Goal: Transaction & Acquisition: Purchase product/service

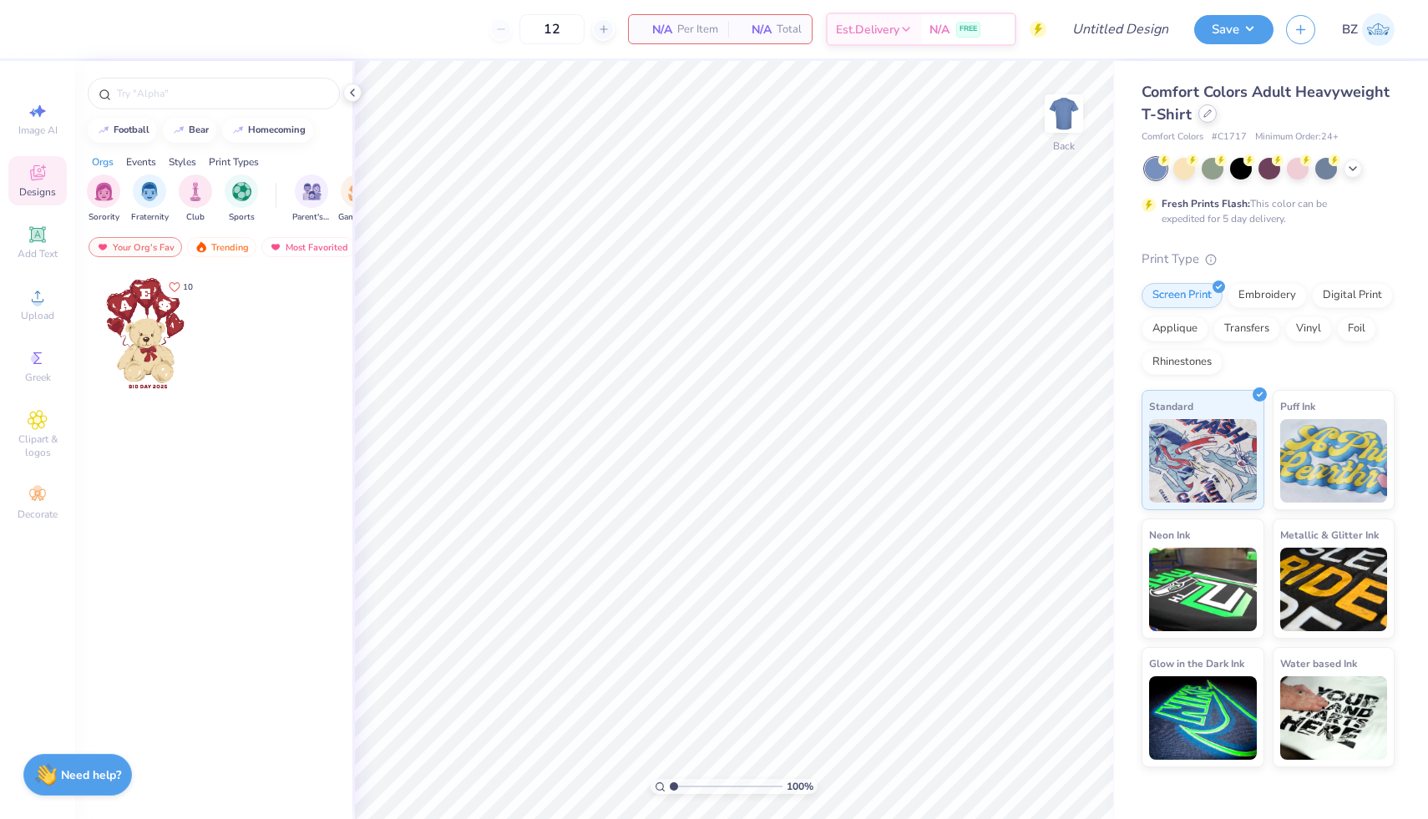
click at [1209, 114] on icon at bounding box center [1207, 113] width 8 height 8
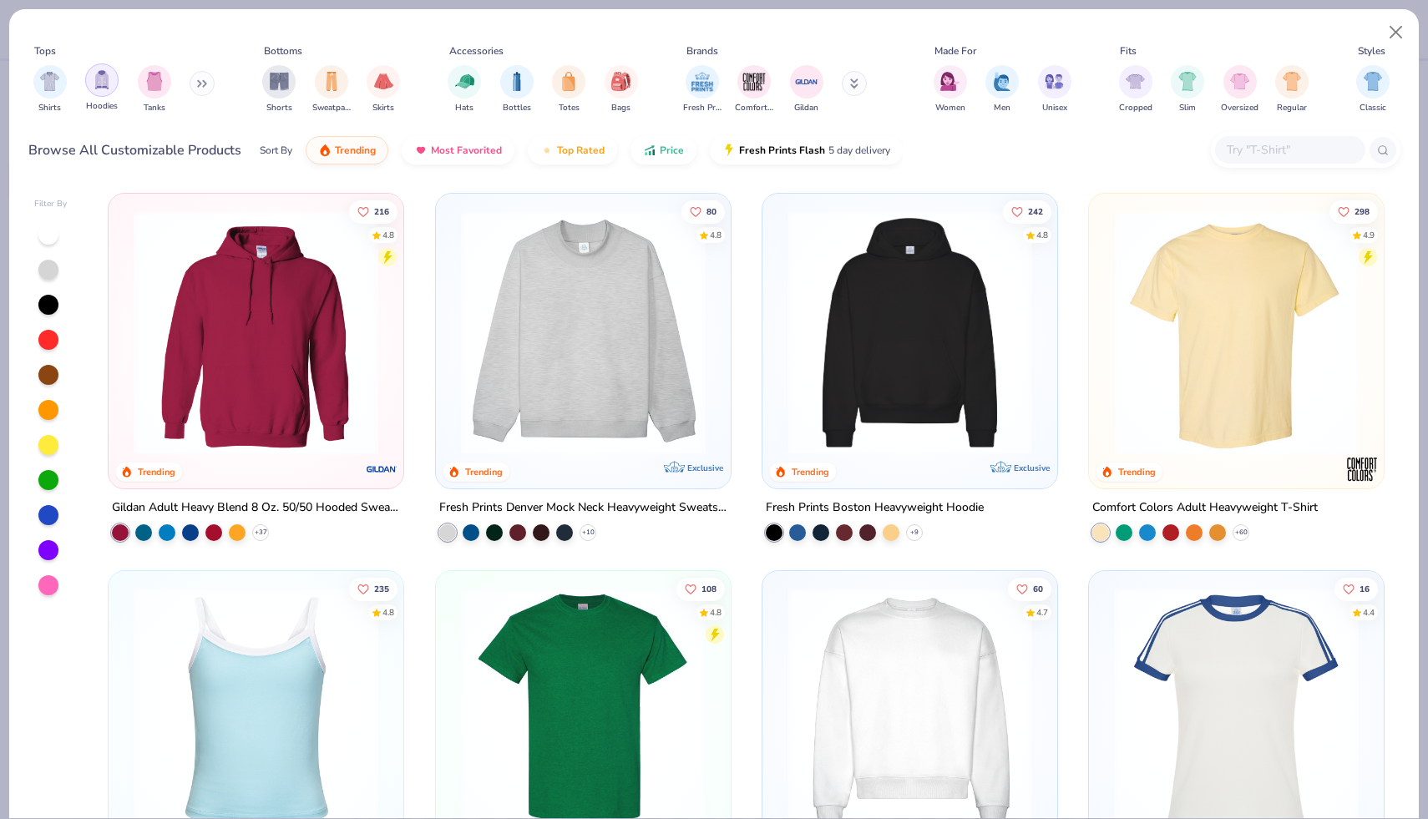
click at [99, 81] on img "filter for Hoodies" at bounding box center [102, 79] width 18 height 19
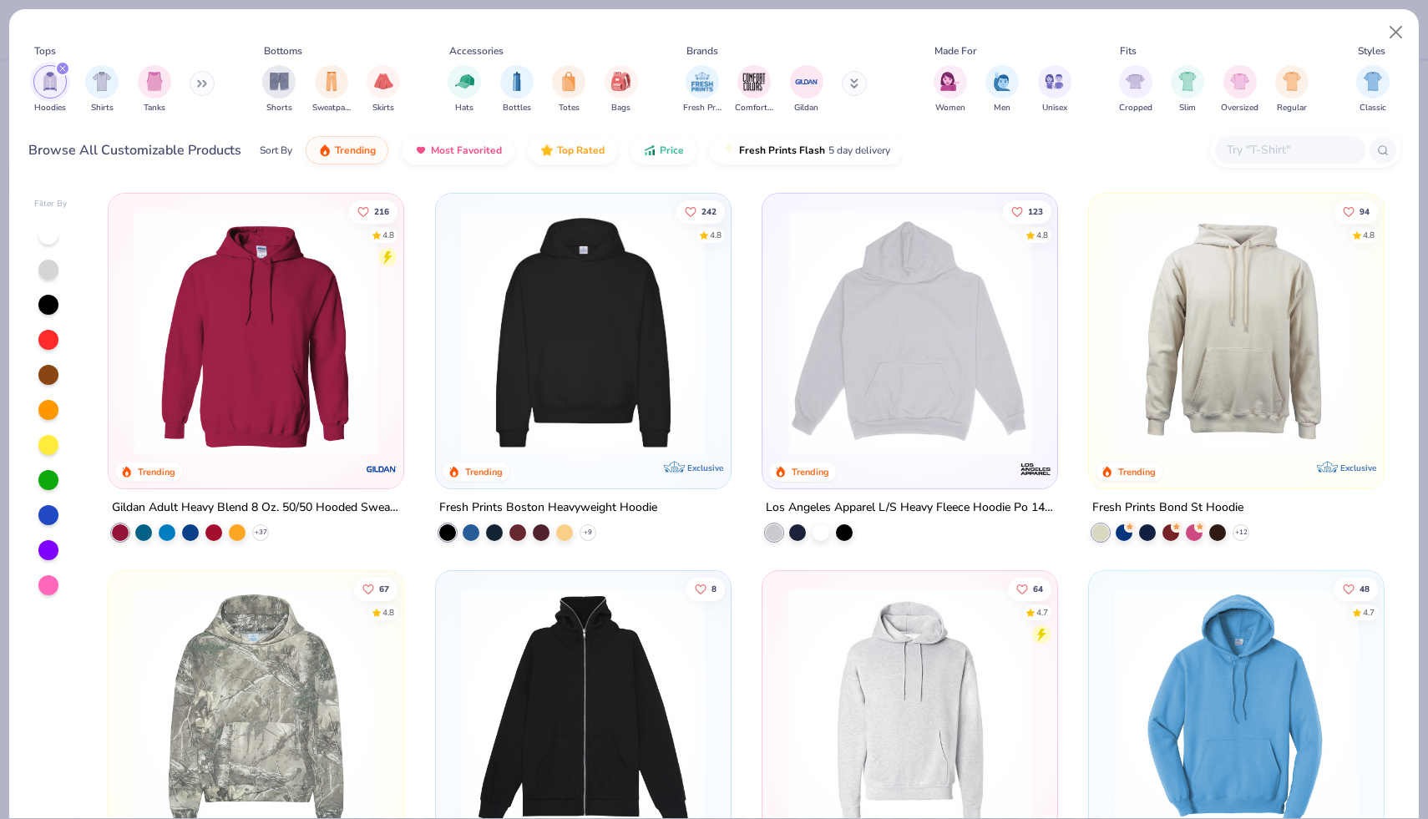
click at [227, 266] on img at bounding box center [255, 332] width 261 height 245
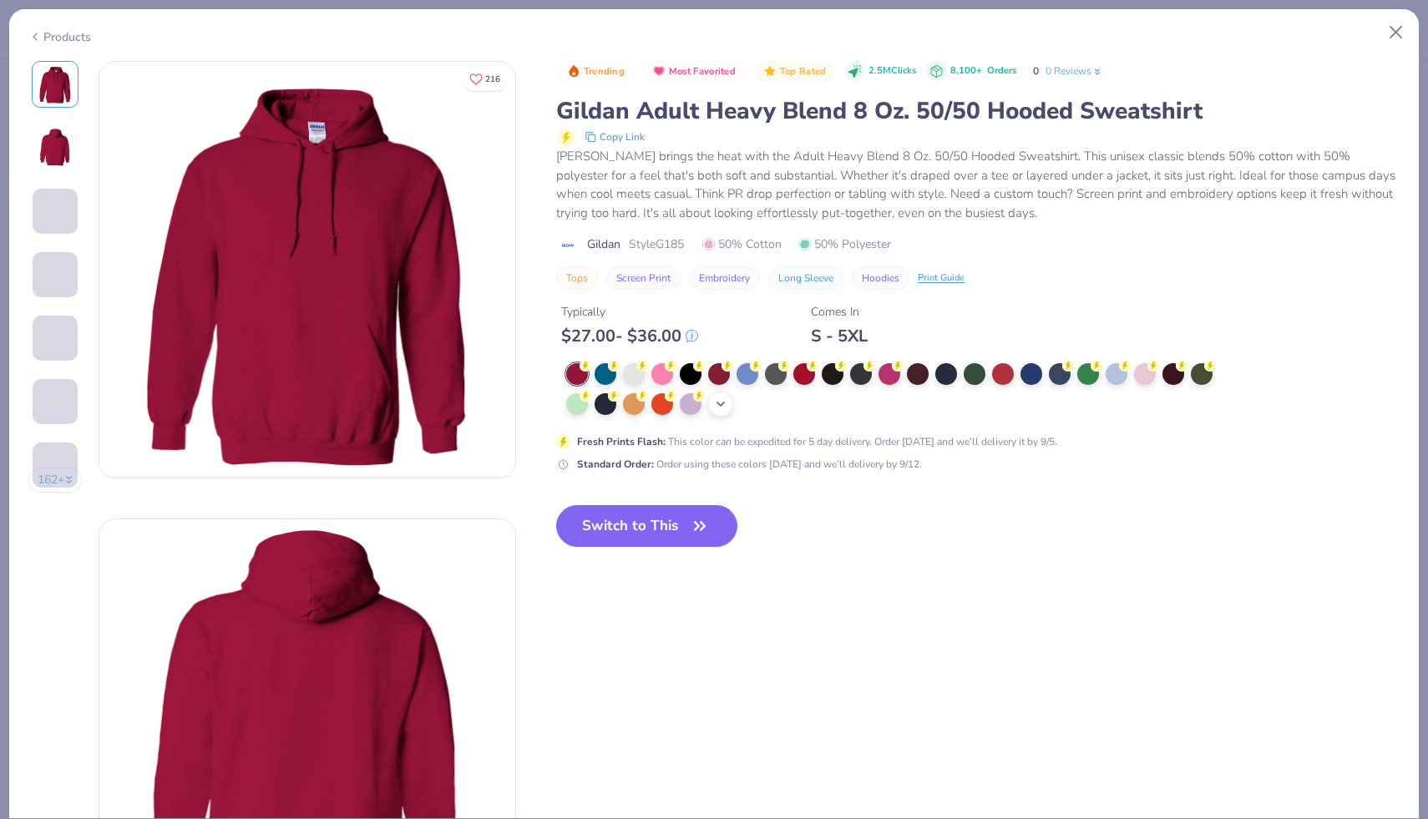
click at [722, 408] on icon at bounding box center [720, 404] width 13 height 13
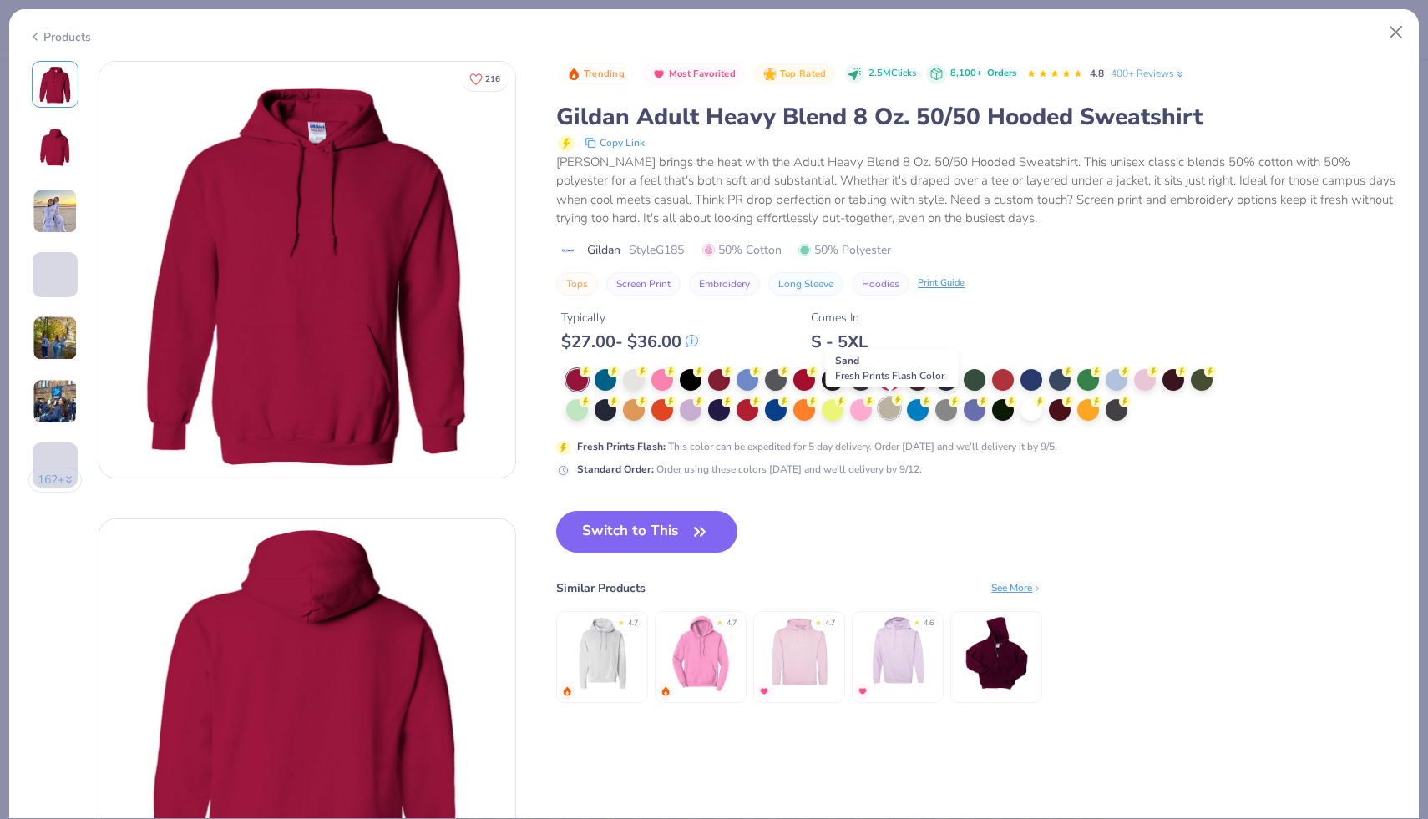
click at [889, 410] on div at bounding box center [890, 409] width 22 height 22
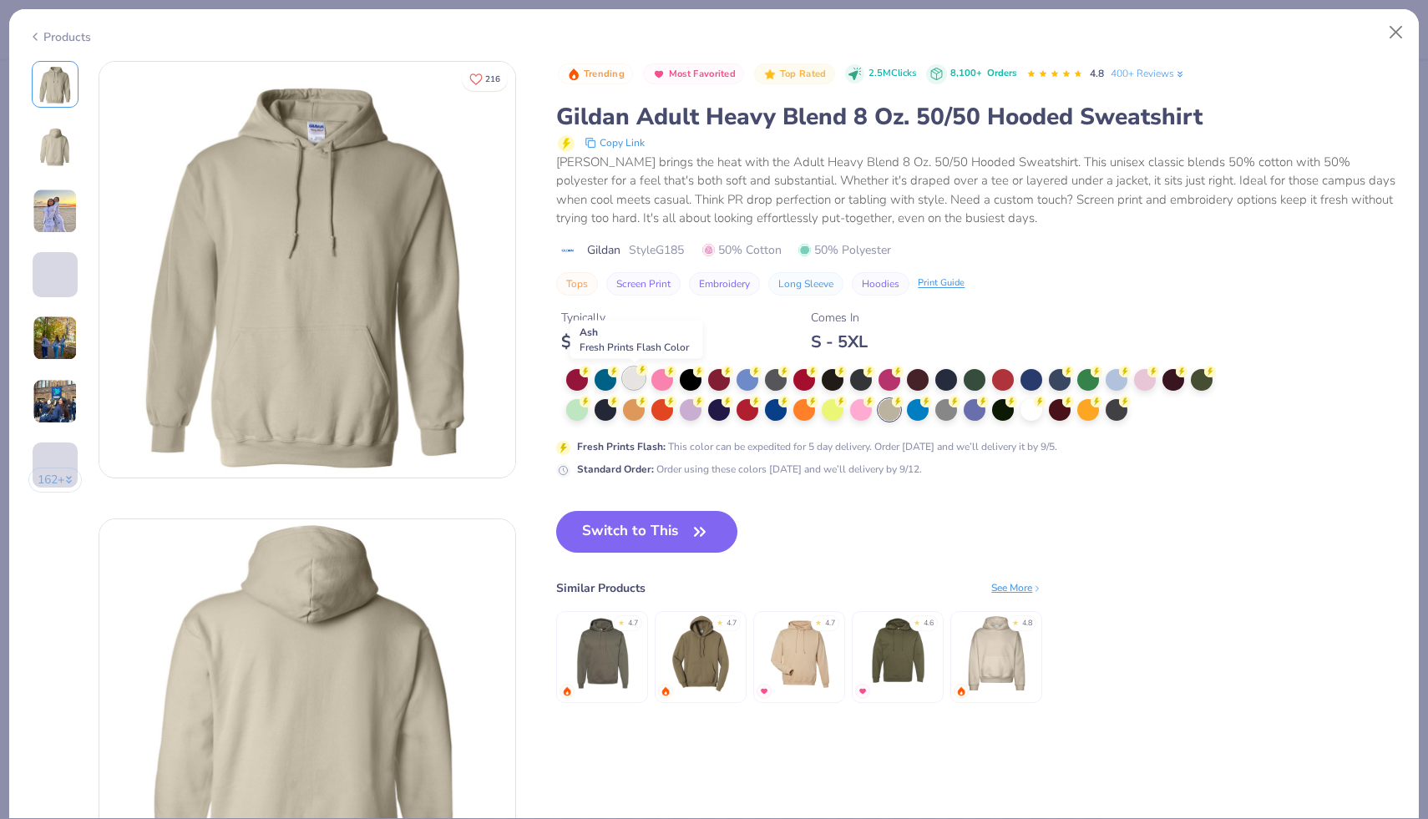
click at [633, 376] on div at bounding box center [634, 378] width 22 height 22
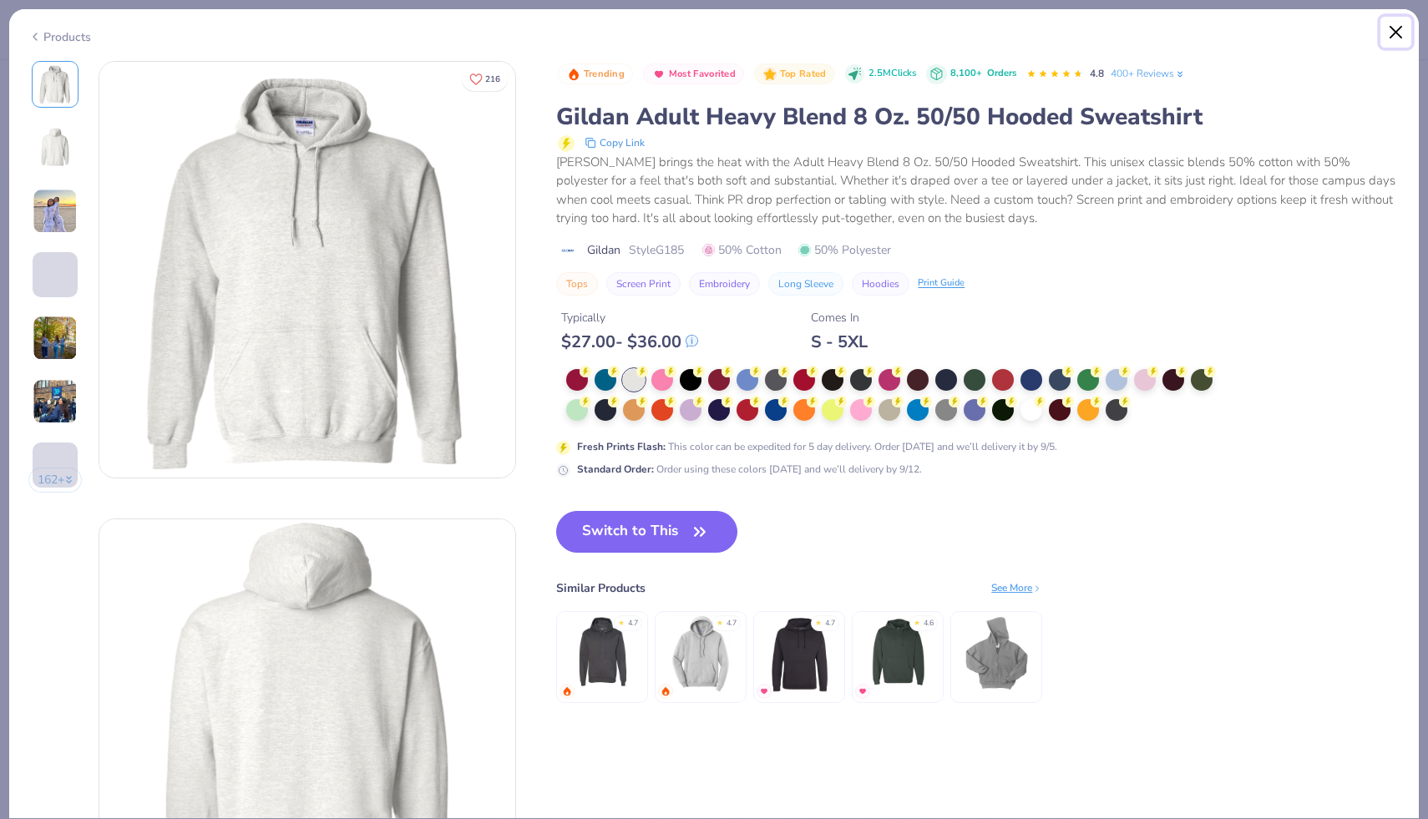
click at [1394, 29] on button "Close" at bounding box center [1396, 33] width 32 height 32
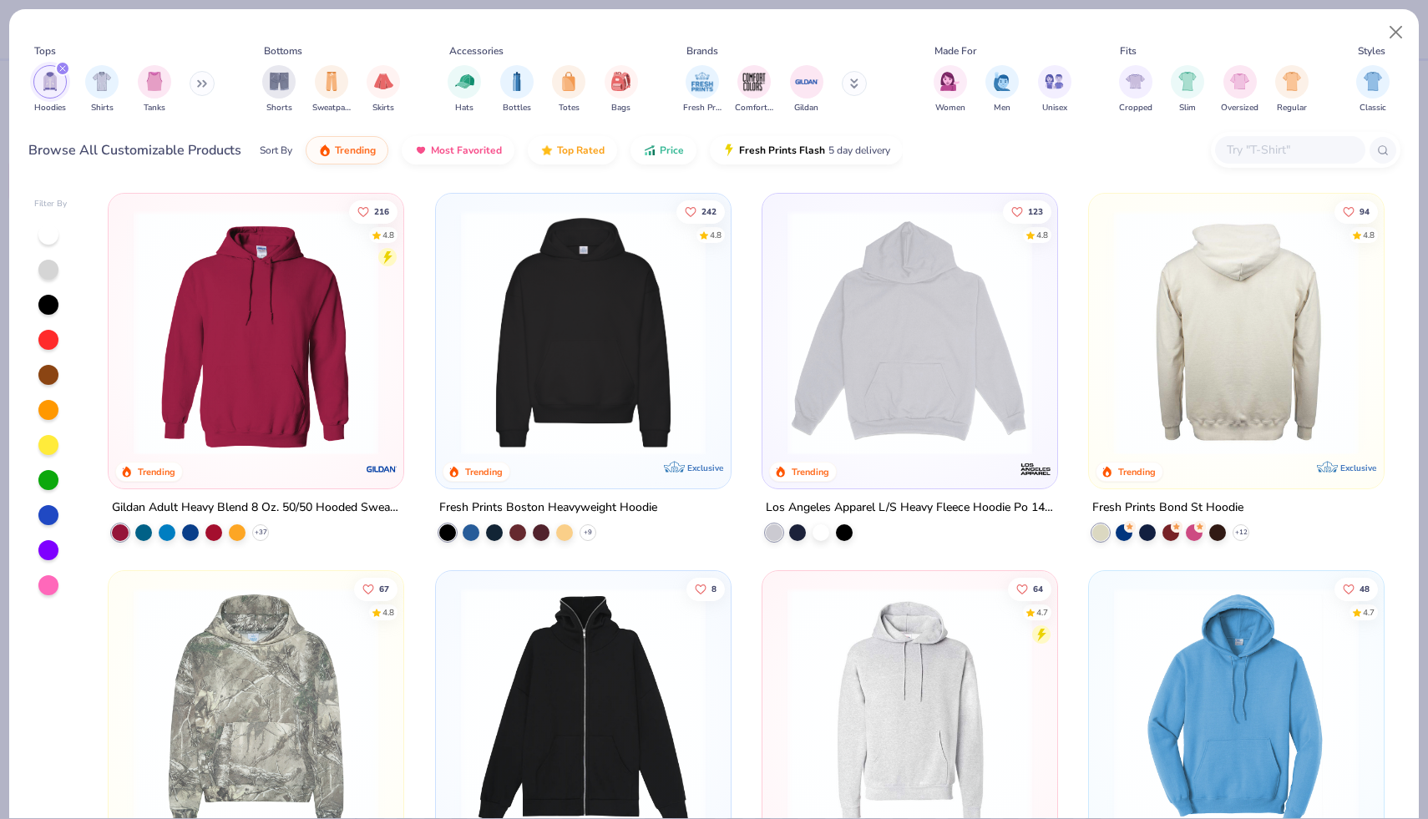
click at [1106, 318] on img at bounding box center [974, 332] width 261 height 245
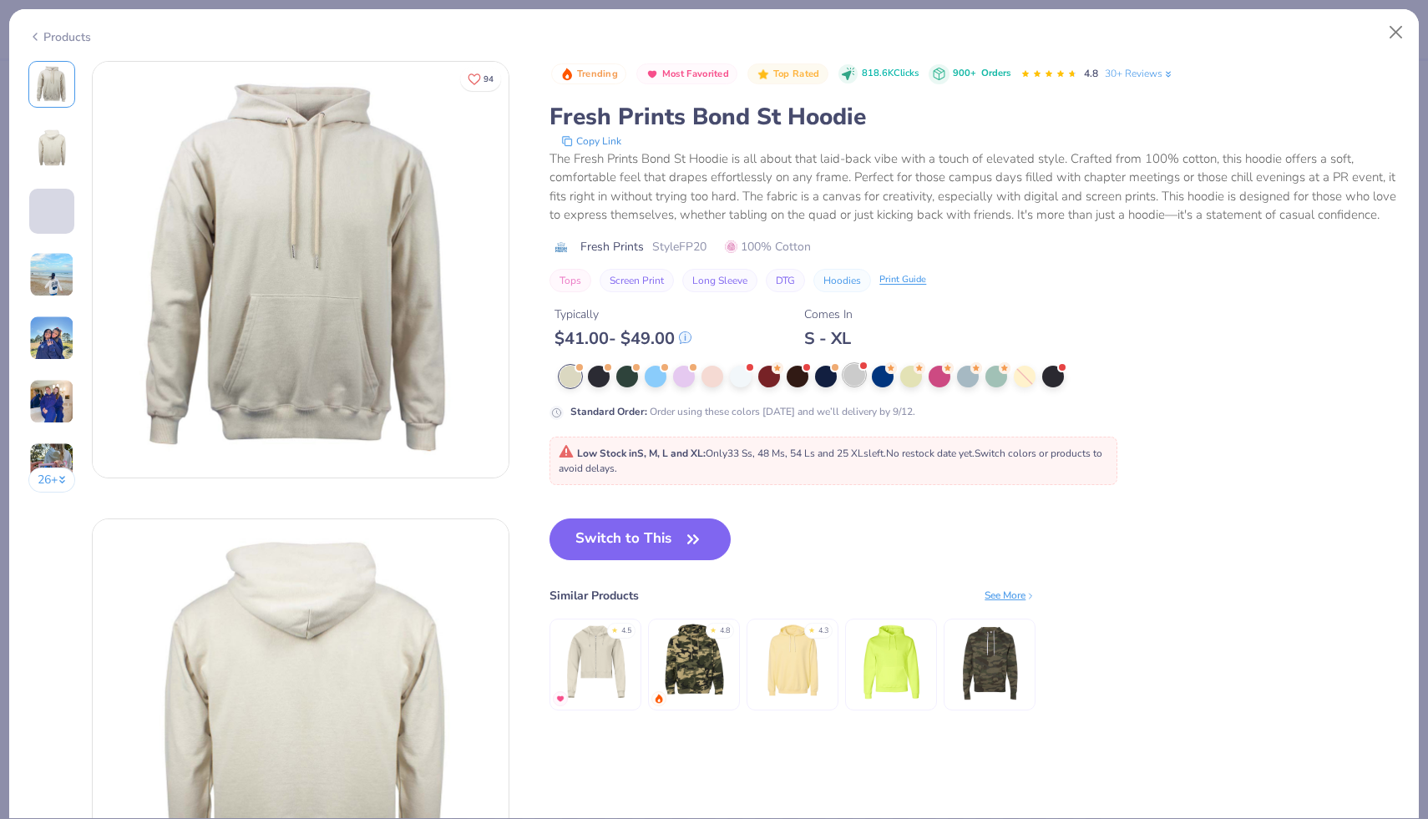
click at [853, 364] on div at bounding box center [854, 375] width 22 height 22
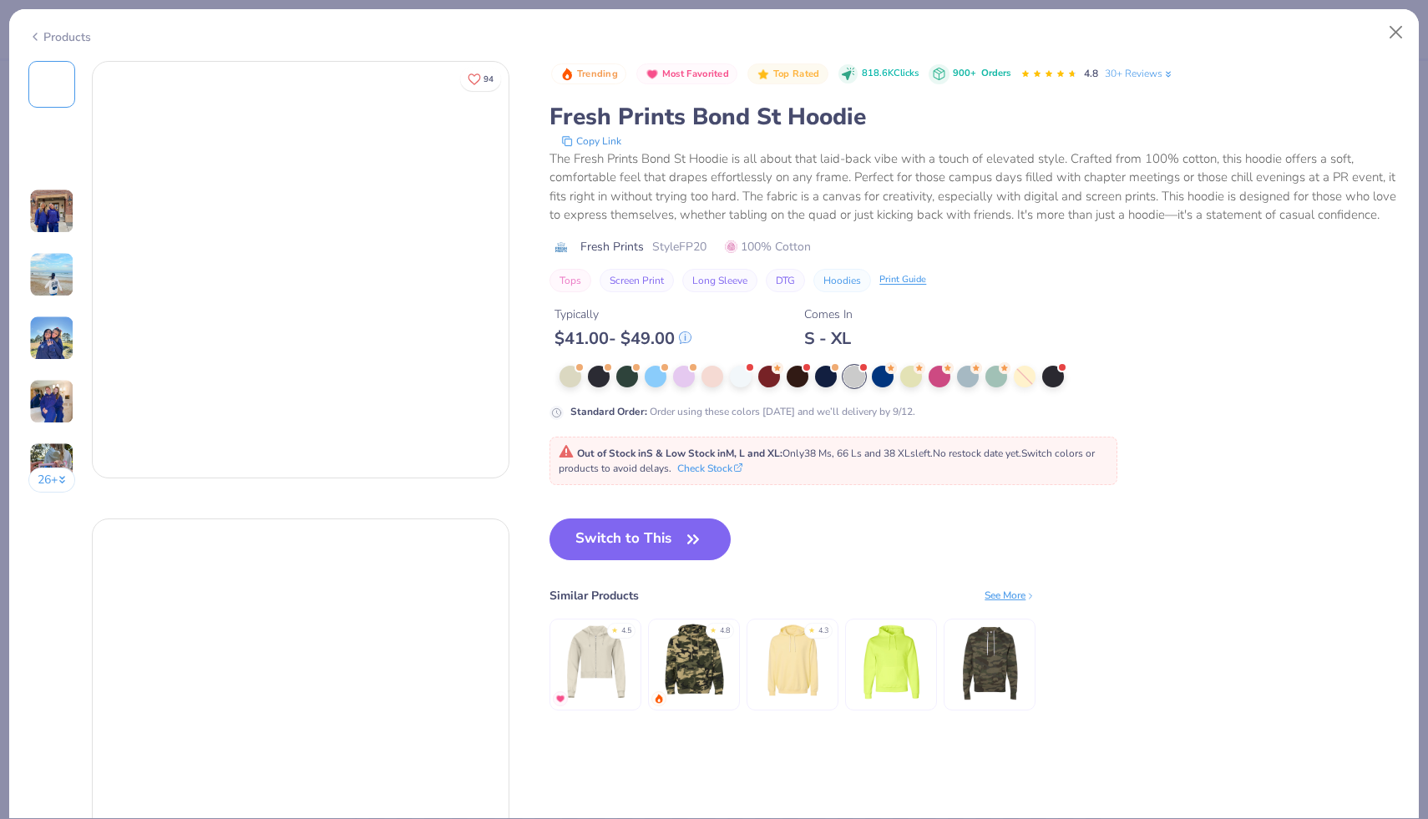
click at [854, 371] on div at bounding box center [854, 377] width 22 height 22
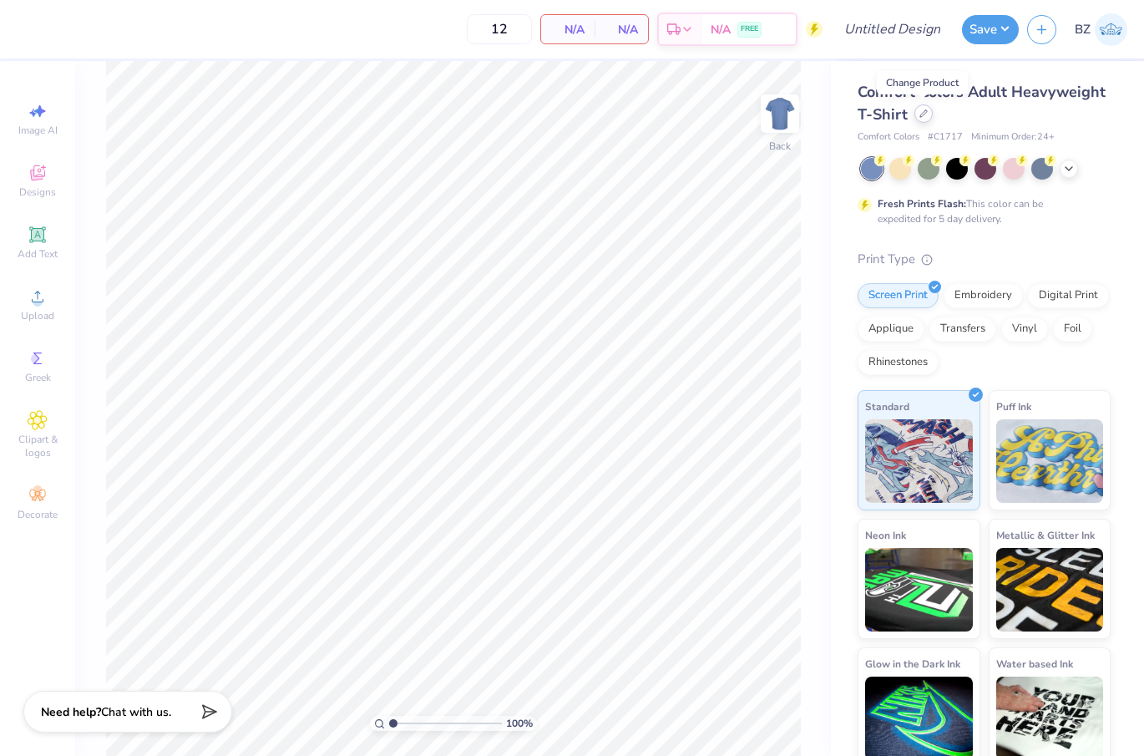
click at [816, 114] on icon at bounding box center [923, 113] width 8 height 8
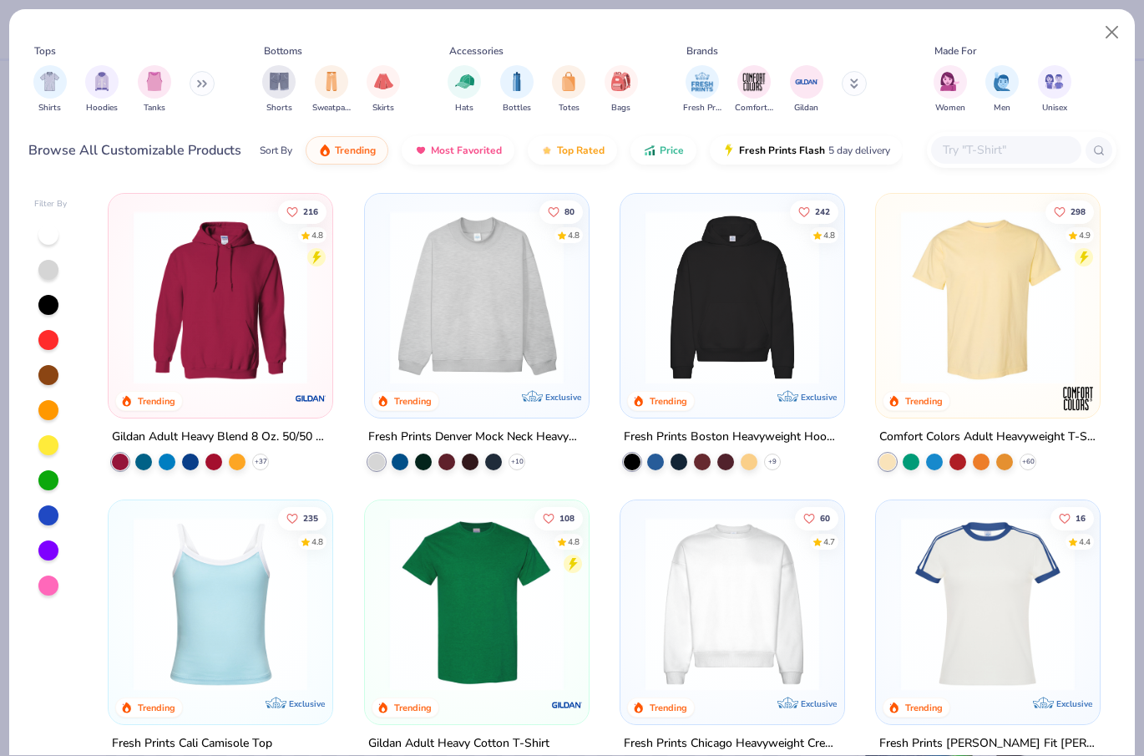
click at [816, 154] on input "text" at bounding box center [1005, 149] width 129 height 19
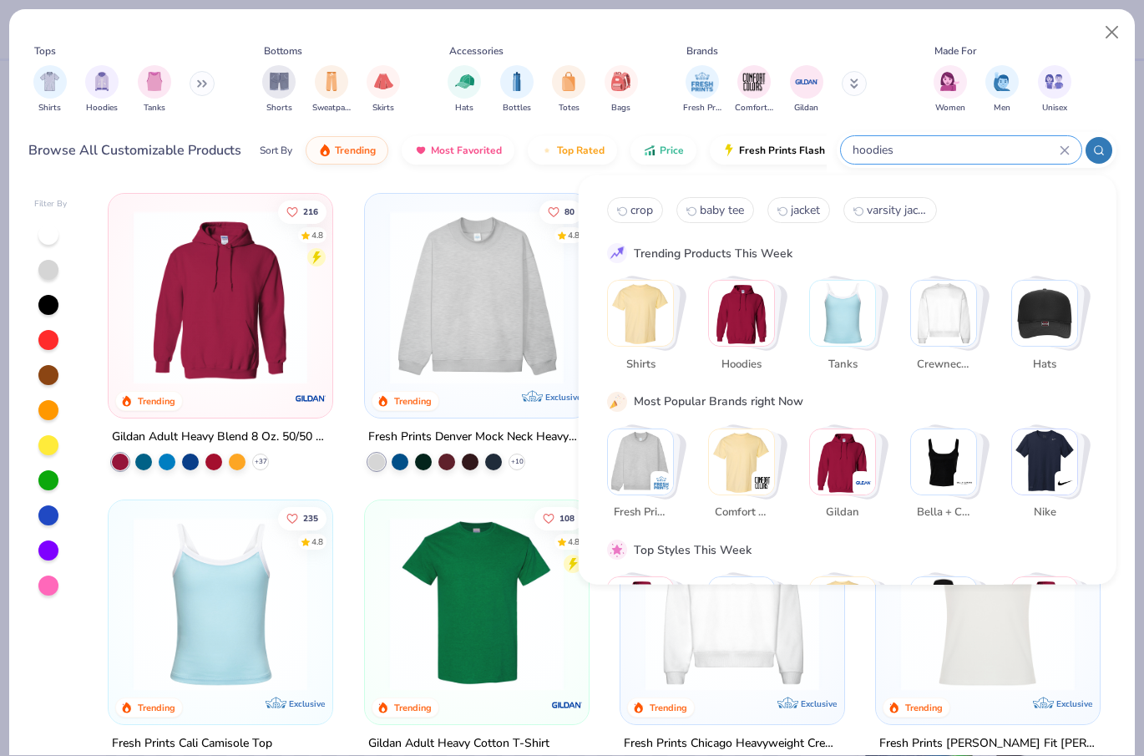
type input "hoodies"
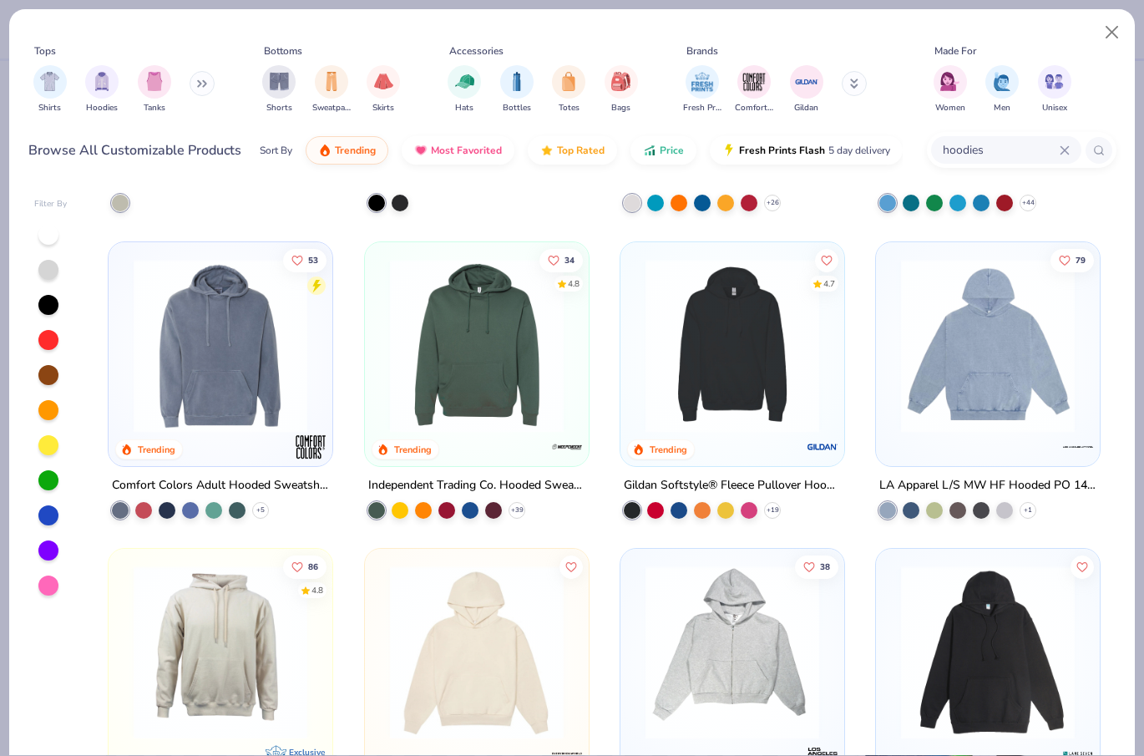
scroll to position [578, 0]
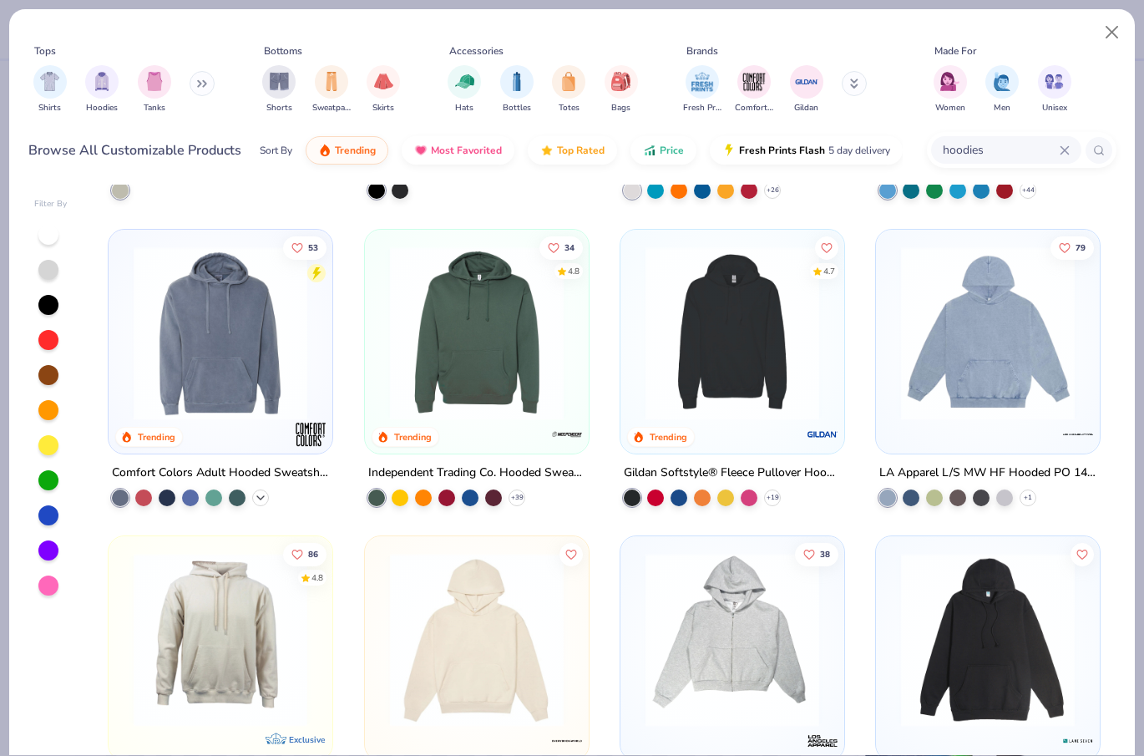
click at [265, 491] on icon at bounding box center [260, 497] width 13 height 13
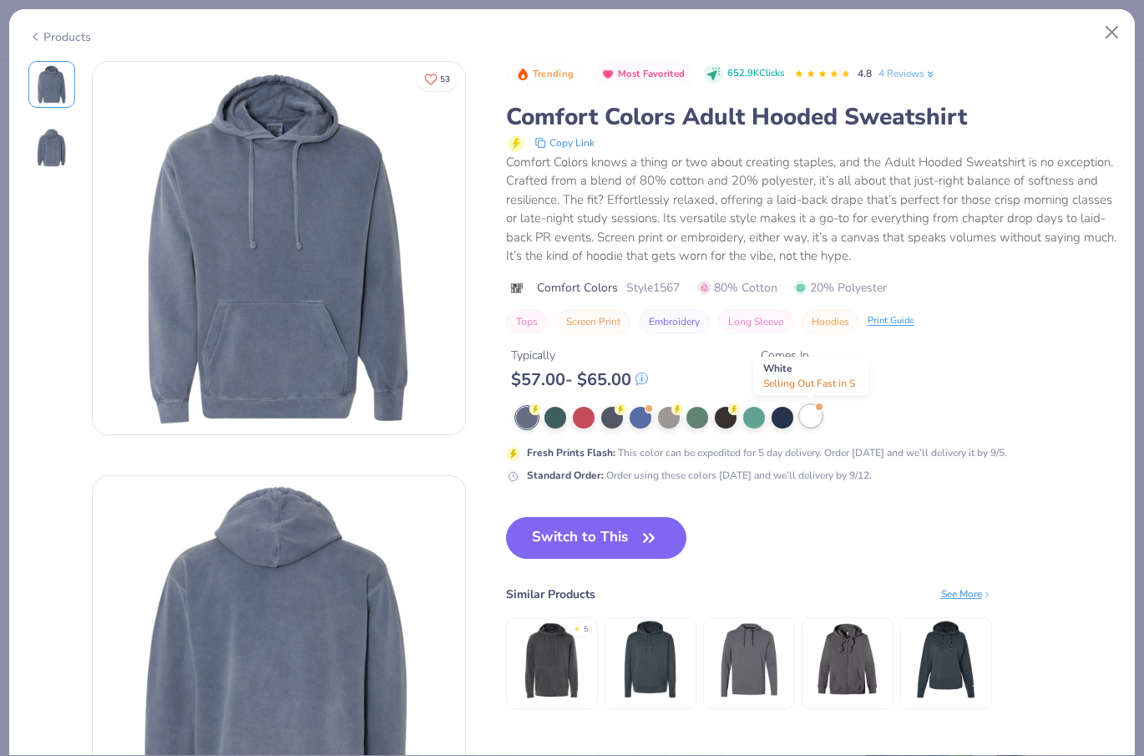
click at [815, 422] on div at bounding box center [811, 416] width 22 height 22
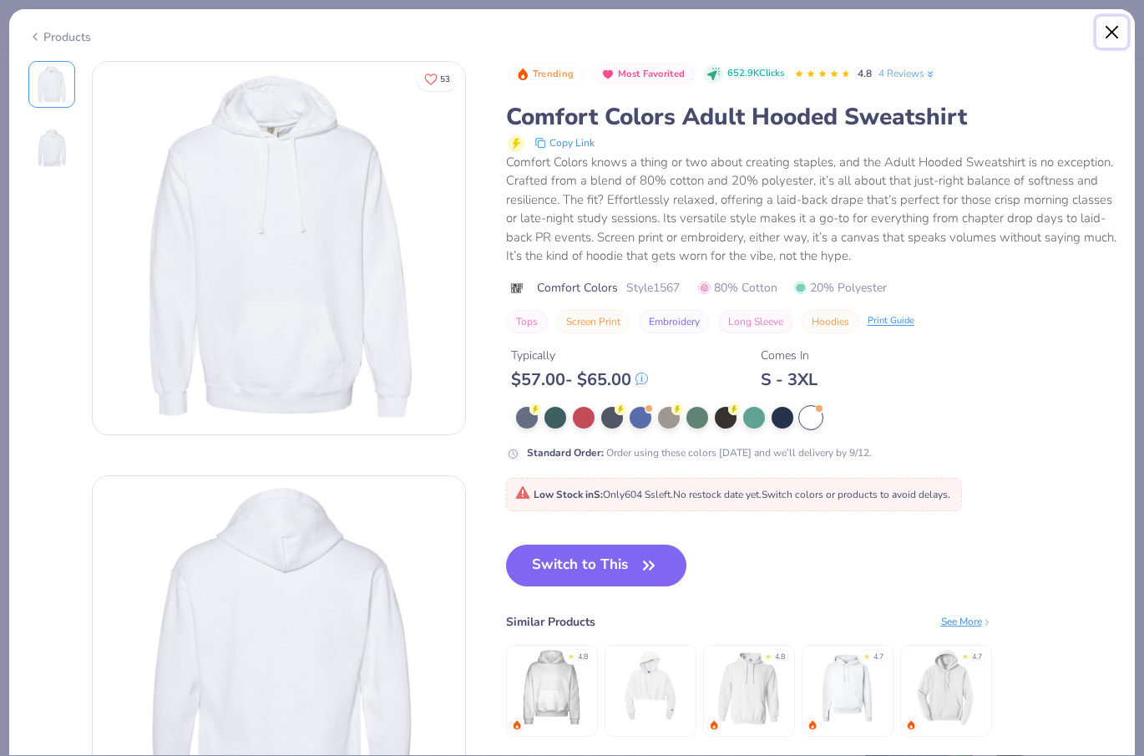
click at [816, 28] on button "Close" at bounding box center [1113, 33] width 32 height 32
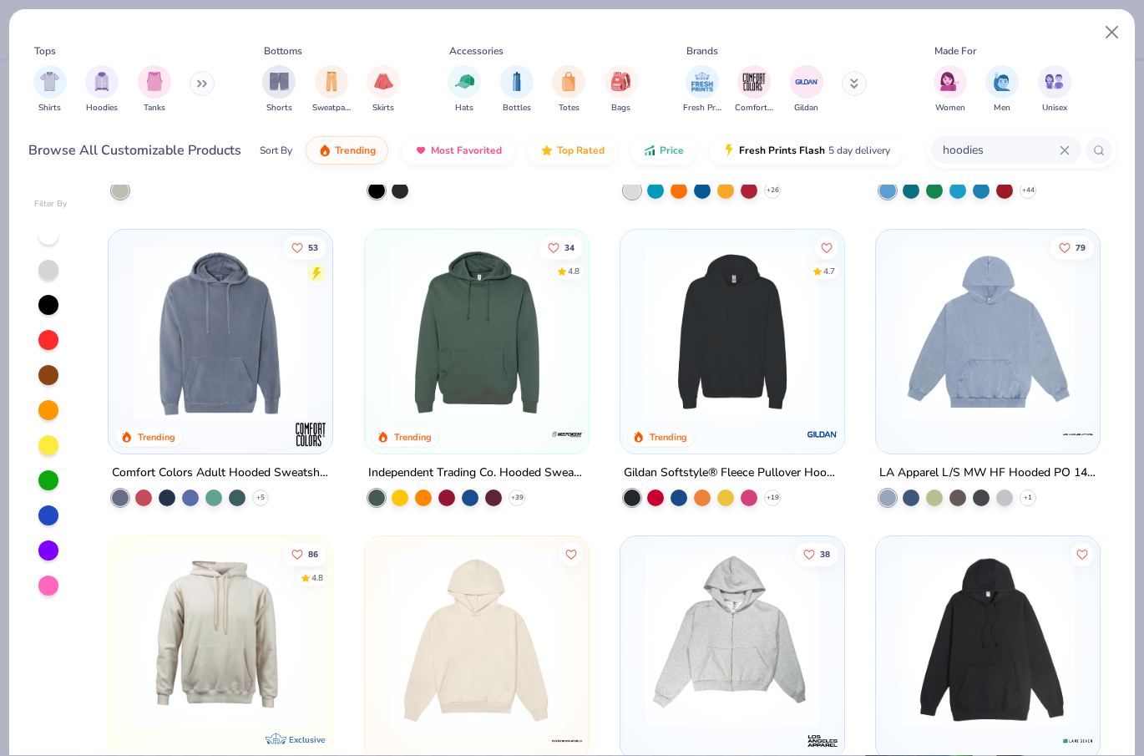
click at [50, 236] on div at bounding box center [48, 235] width 20 height 20
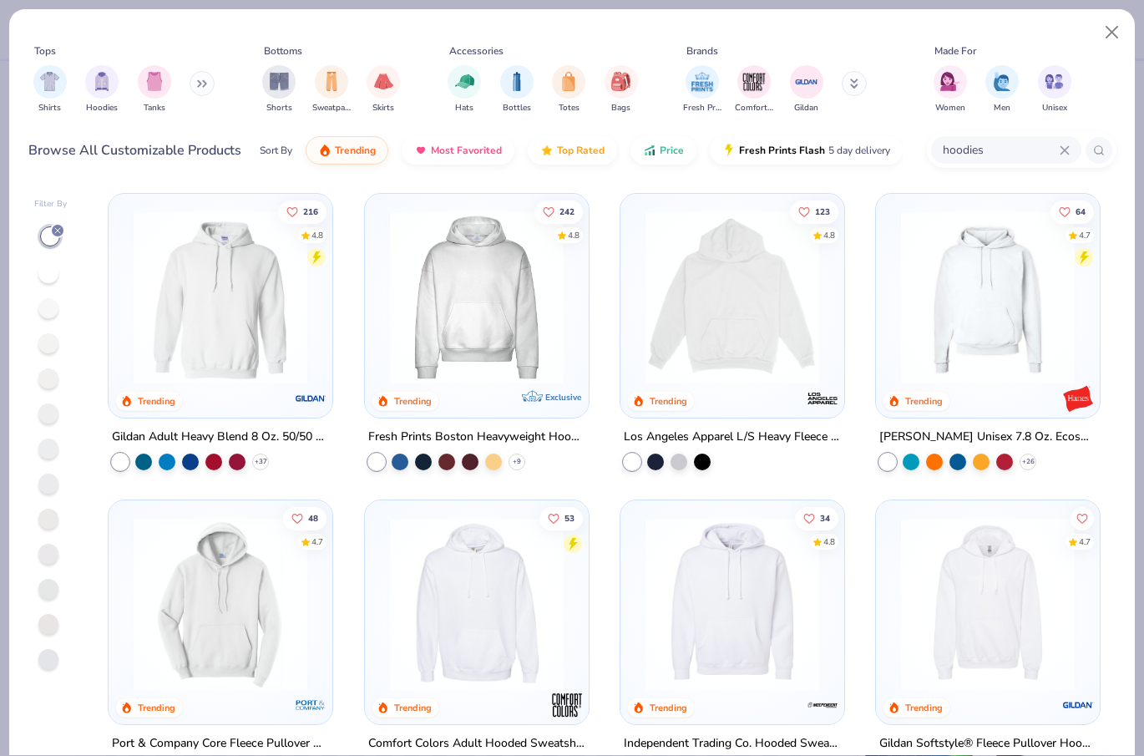
click at [752, 315] on img at bounding box center [732, 297] width 190 height 174
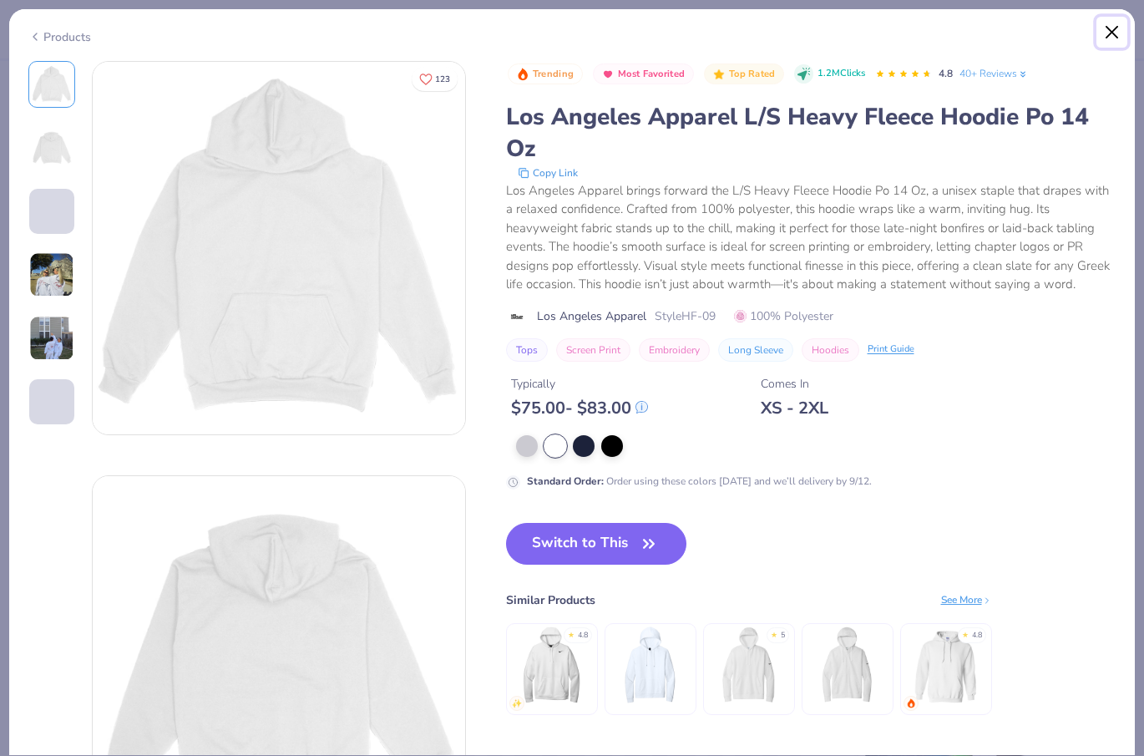
click at [816, 27] on button "Close" at bounding box center [1113, 33] width 32 height 32
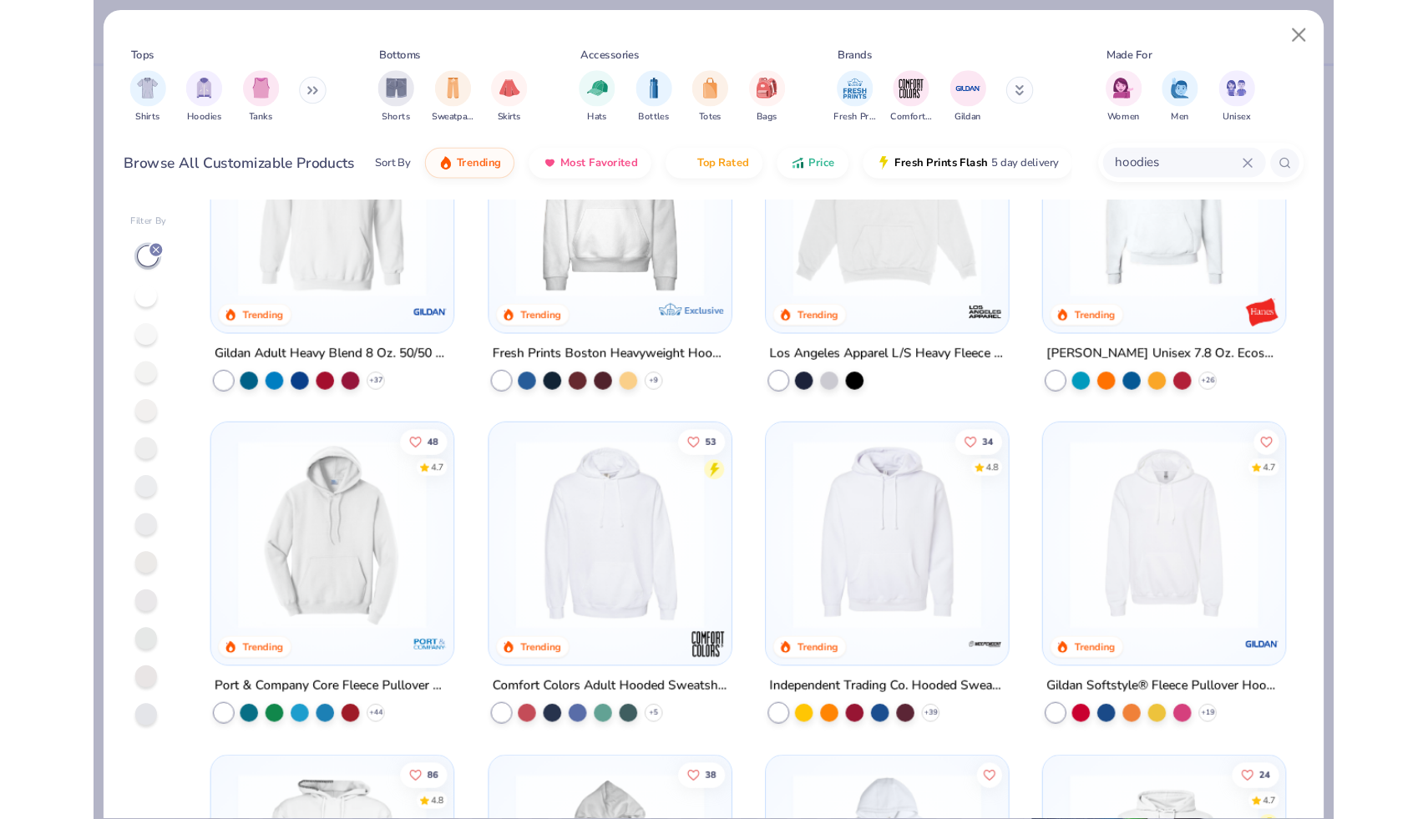
scroll to position [111, 0]
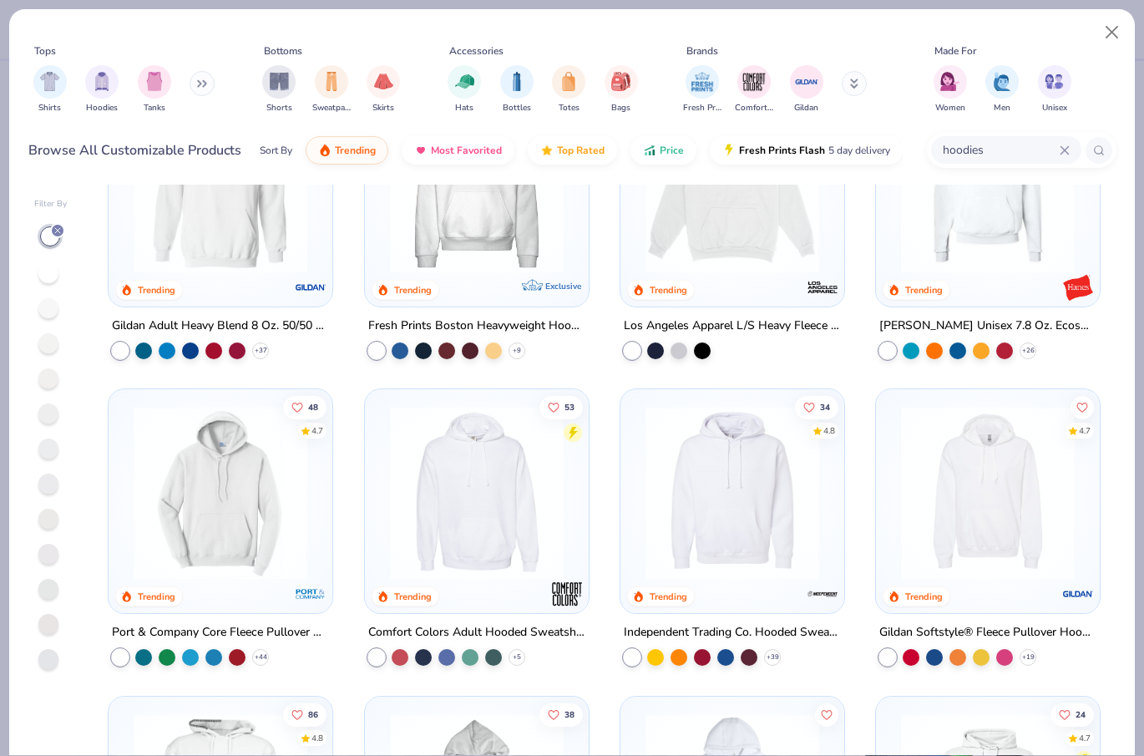
click at [703, 491] on img at bounding box center [732, 493] width 190 height 174
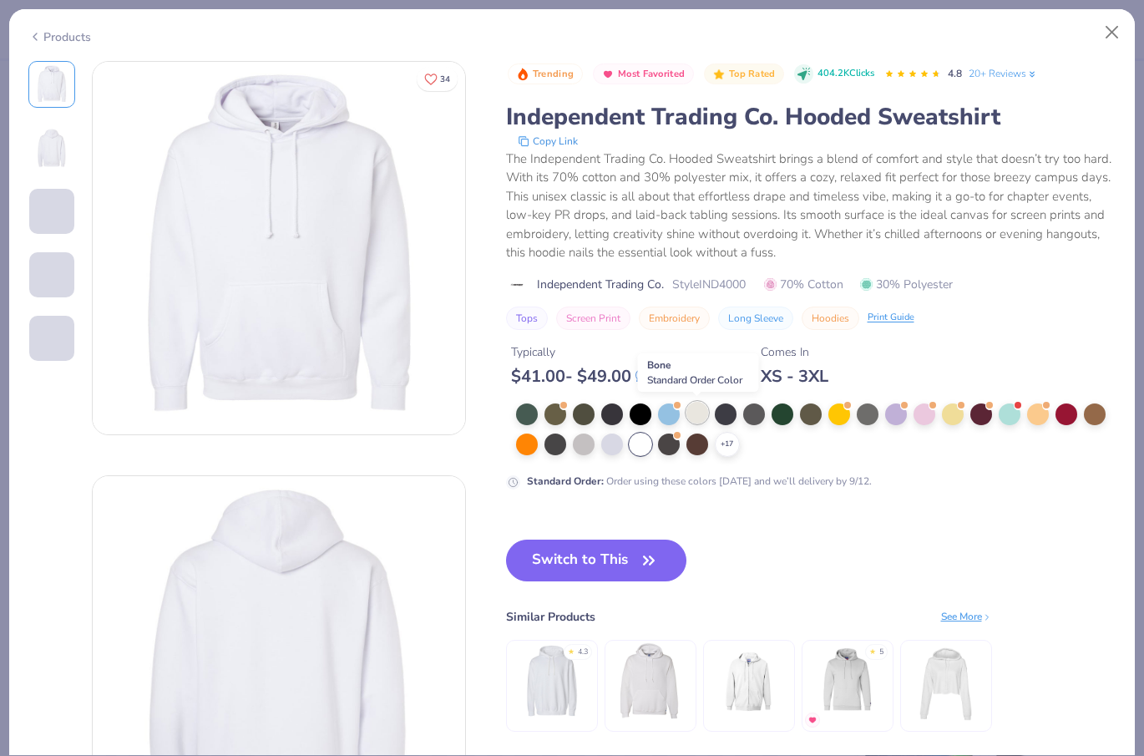
click at [698, 414] on div at bounding box center [697, 413] width 22 height 22
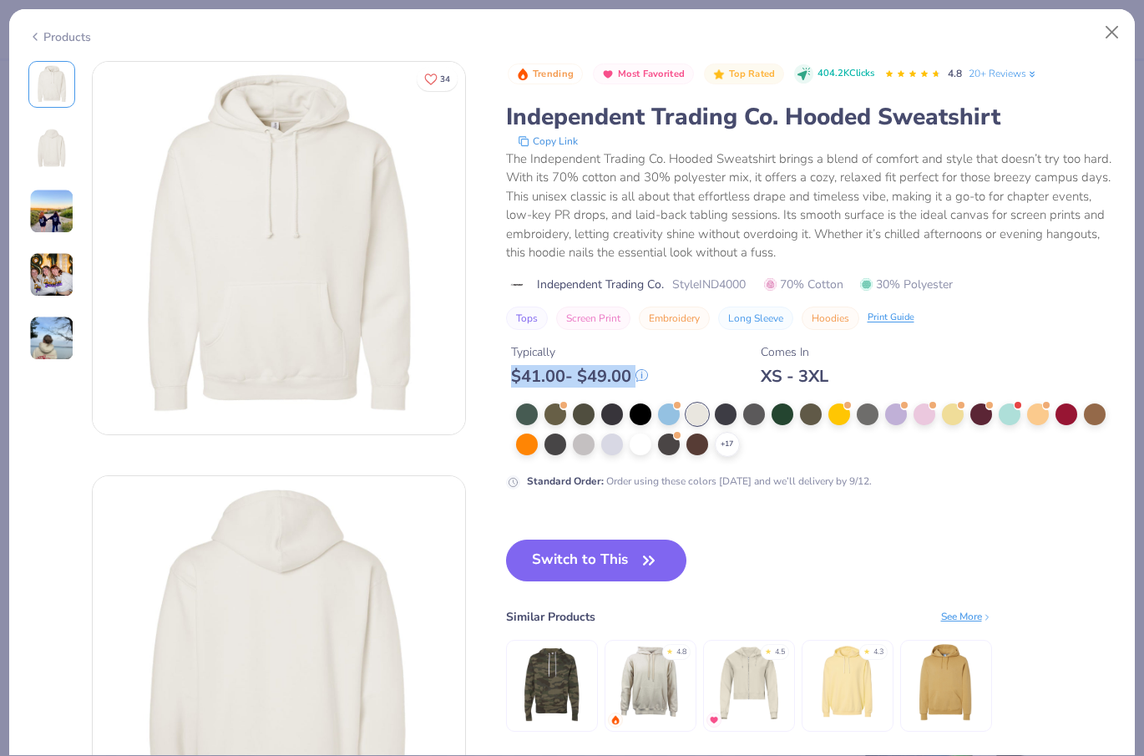
drag, startPoint x: 502, startPoint y: 384, endPoint x: 688, endPoint y: 377, distance: 186.4
click at [689, 368] on div "Typically $ 41.00 - $ 49.00 Comes In XS - 3XL" at bounding box center [811, 358] width 610 height 57
click at [734, 443] on div "+ 17" at bounding box center [727, 444] width 25 height 25
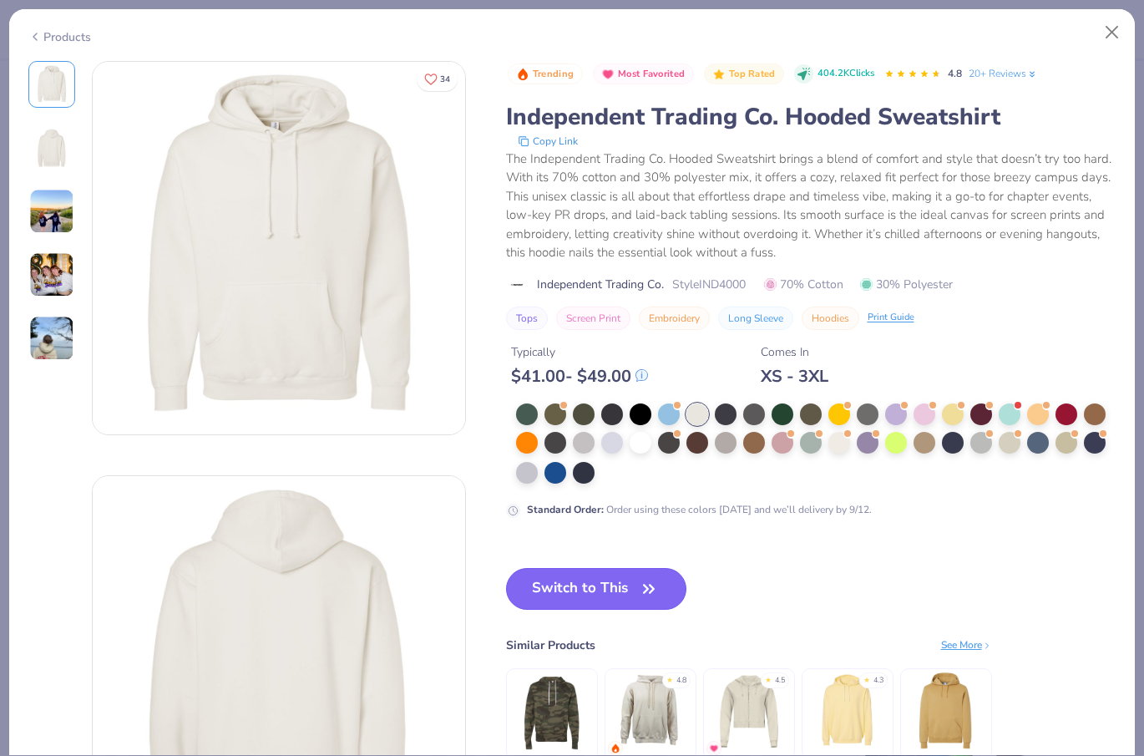
click at [612, 585] on button "Switch to This" at bounding box center [596, 589] width 181 height 42
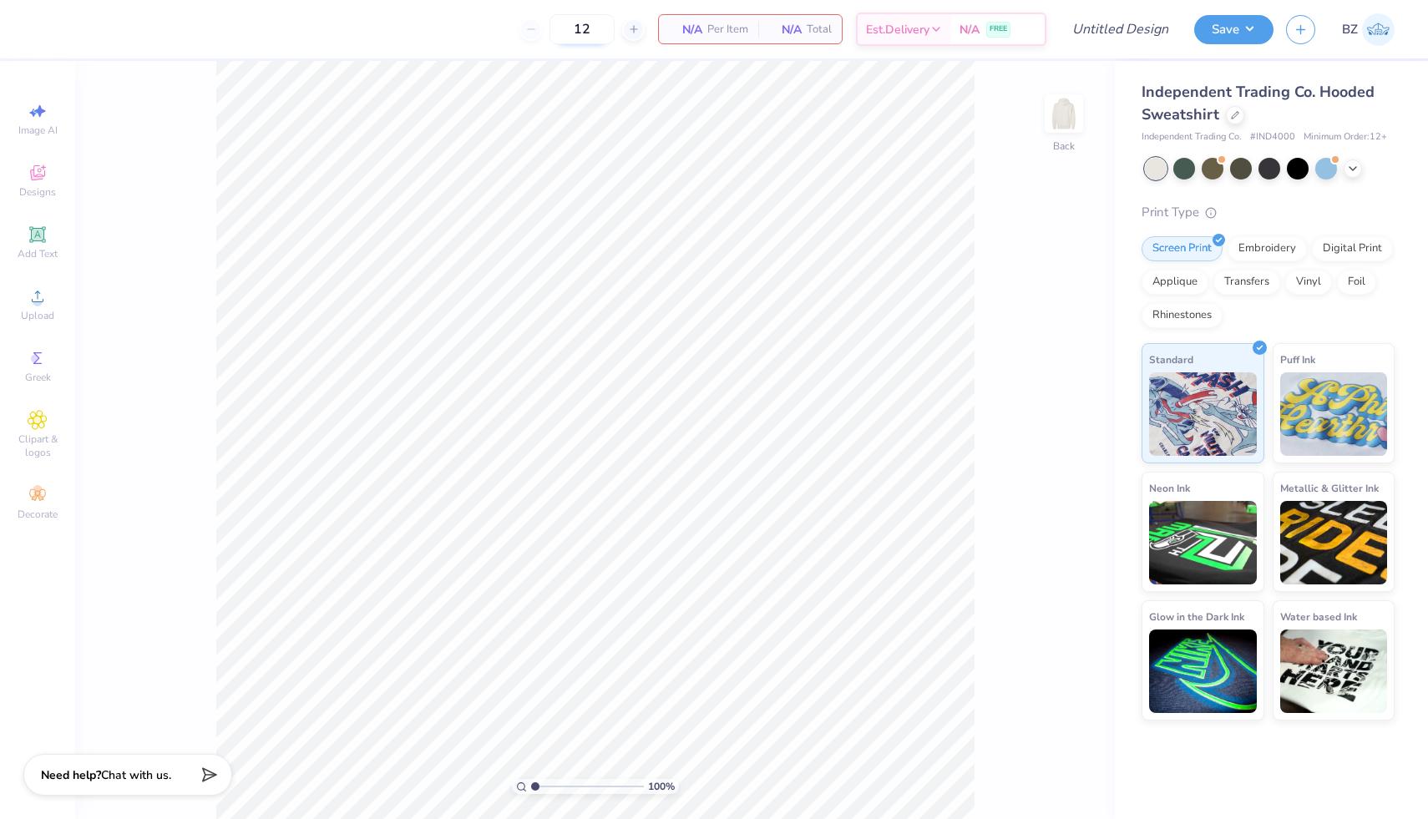
click at [595, 23] on input "12" at bounding box center [582, 29] width 65 height 30
type input "1"
type input "19"
click at [51, 414] on div "Clipart & logos" at bounding box center [37, 434] width 58 height 63
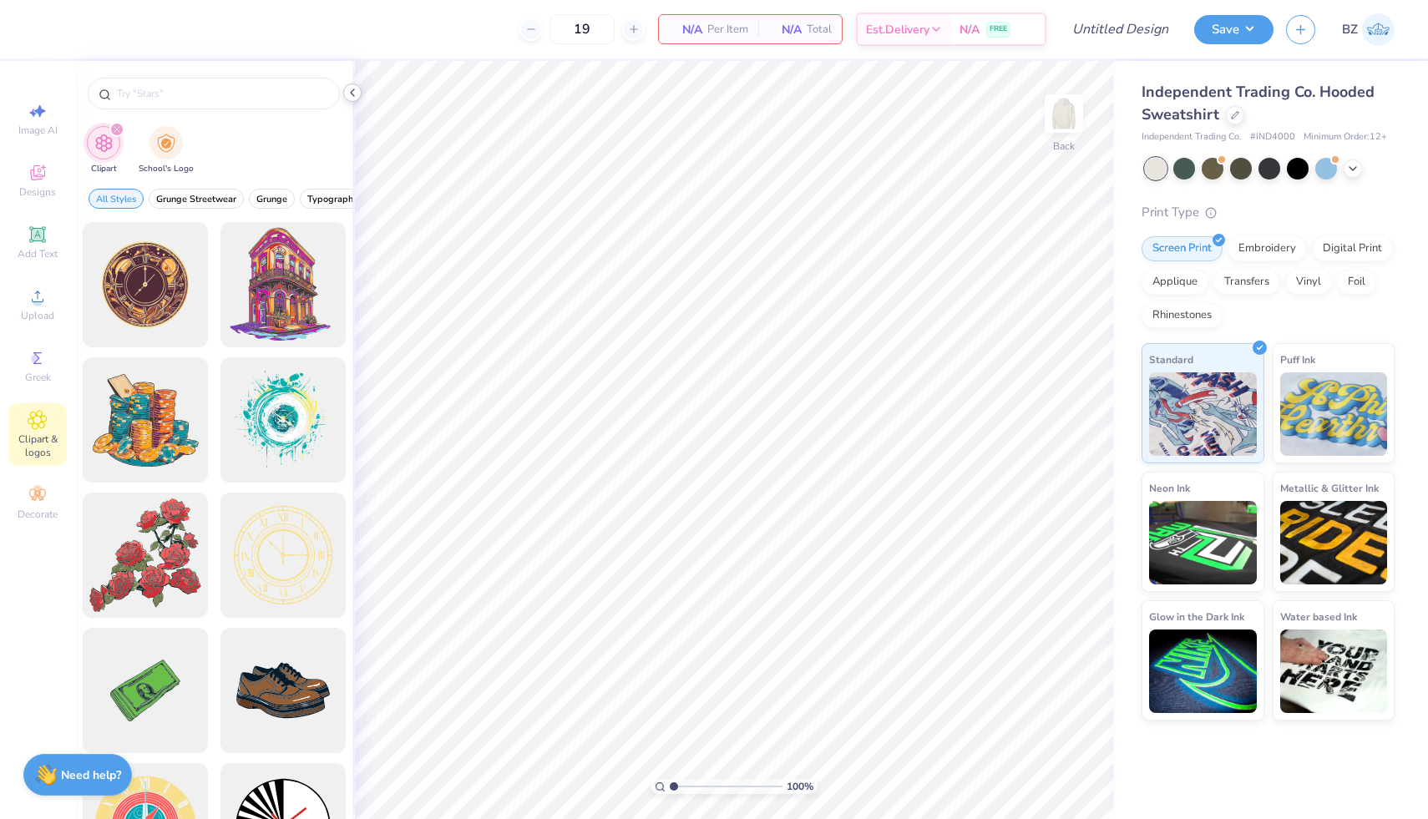
click at [348, 96] on icon at bounding box center [352, 92] width 13 height 13
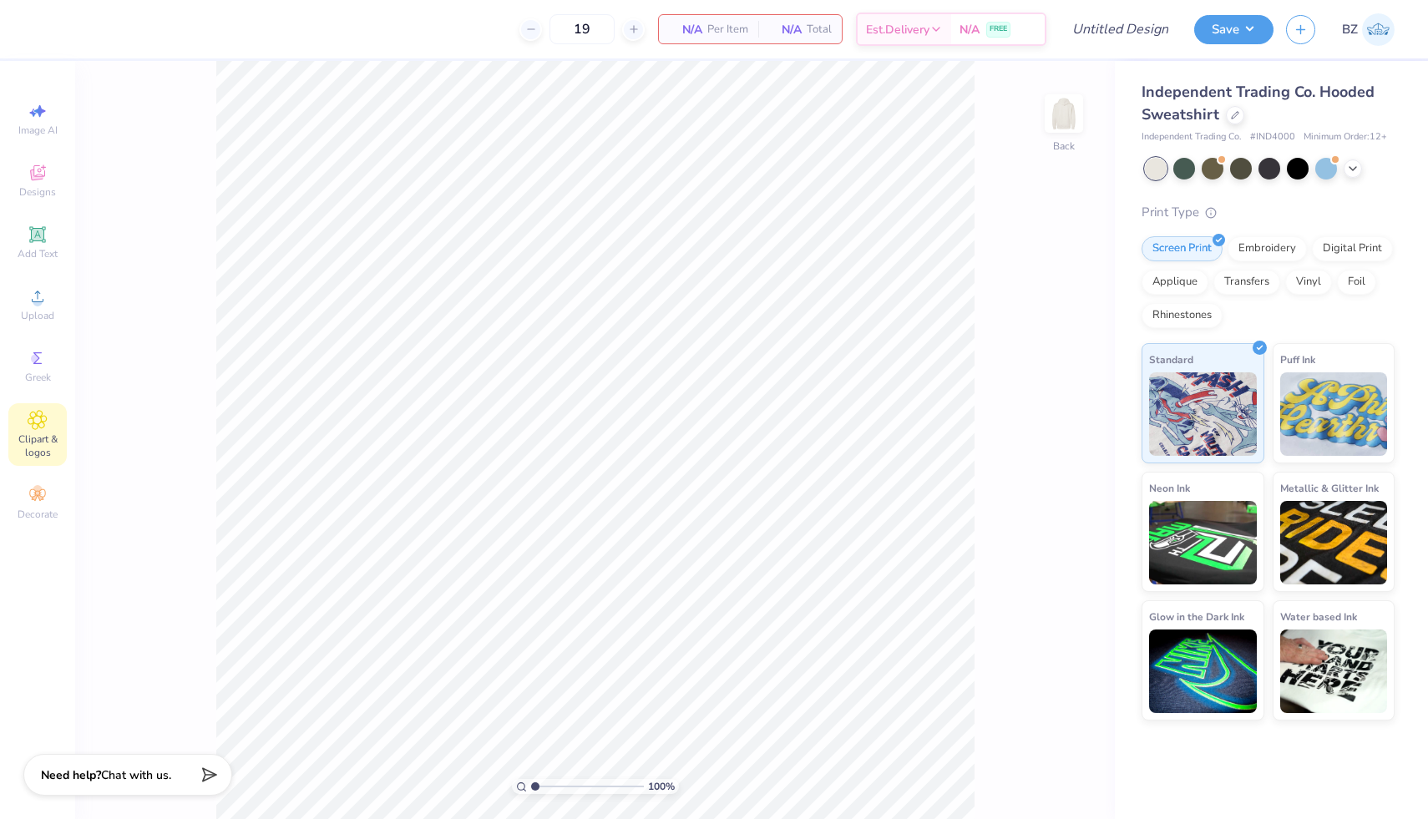
click at [816, 139] on span "# IND4000" at bounding box center [1272, 137] width 45 height 14
copy span "IND4000"
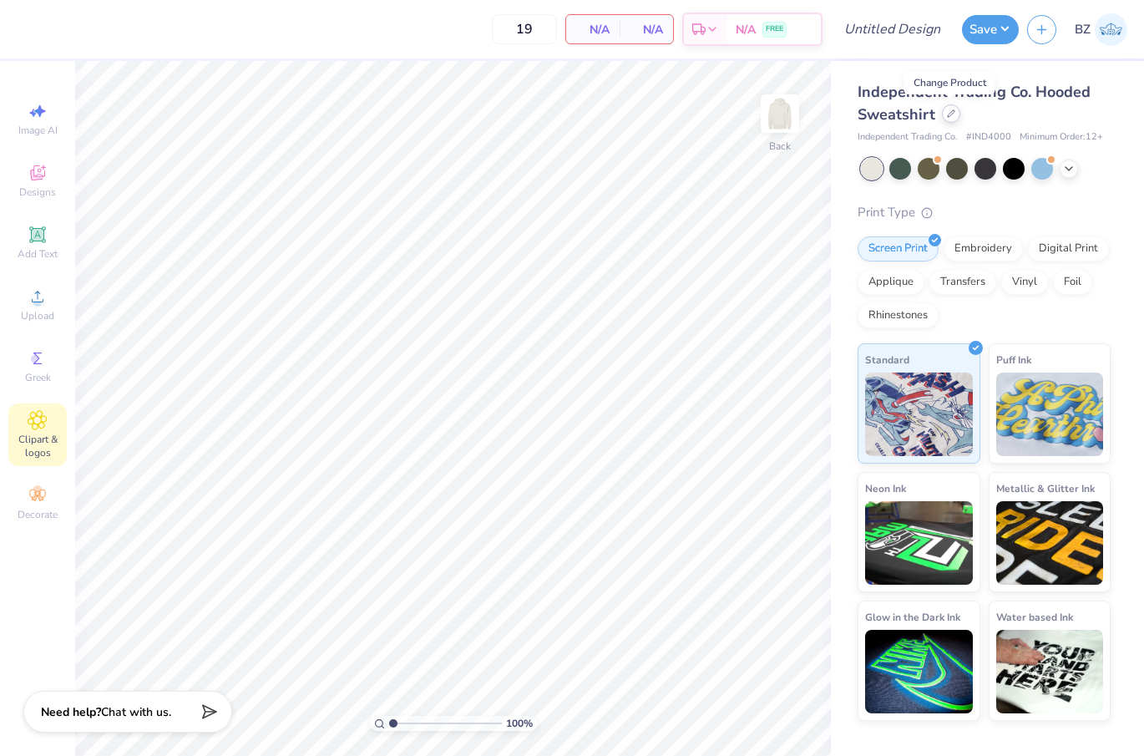
click at [816, 118] on div at bounding box center [951, 113] width 18 height 18
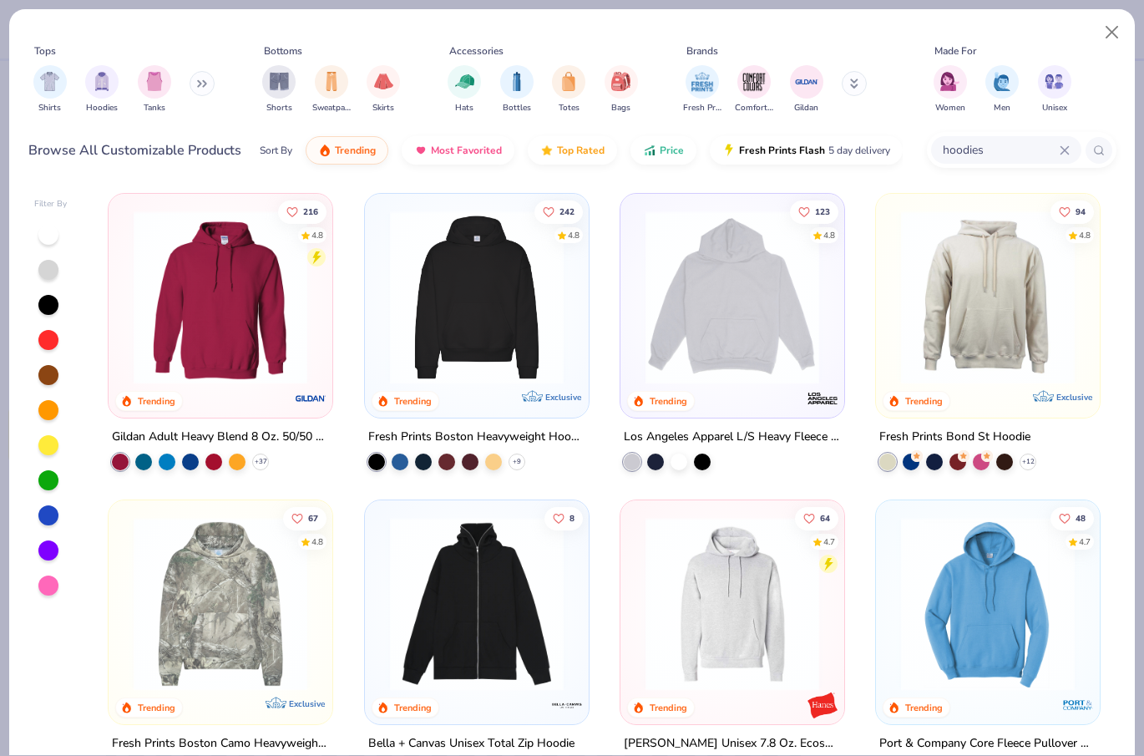
click at [816, 157] on input "hoodies" at bounding box center [1000, 149] width 119 height 19
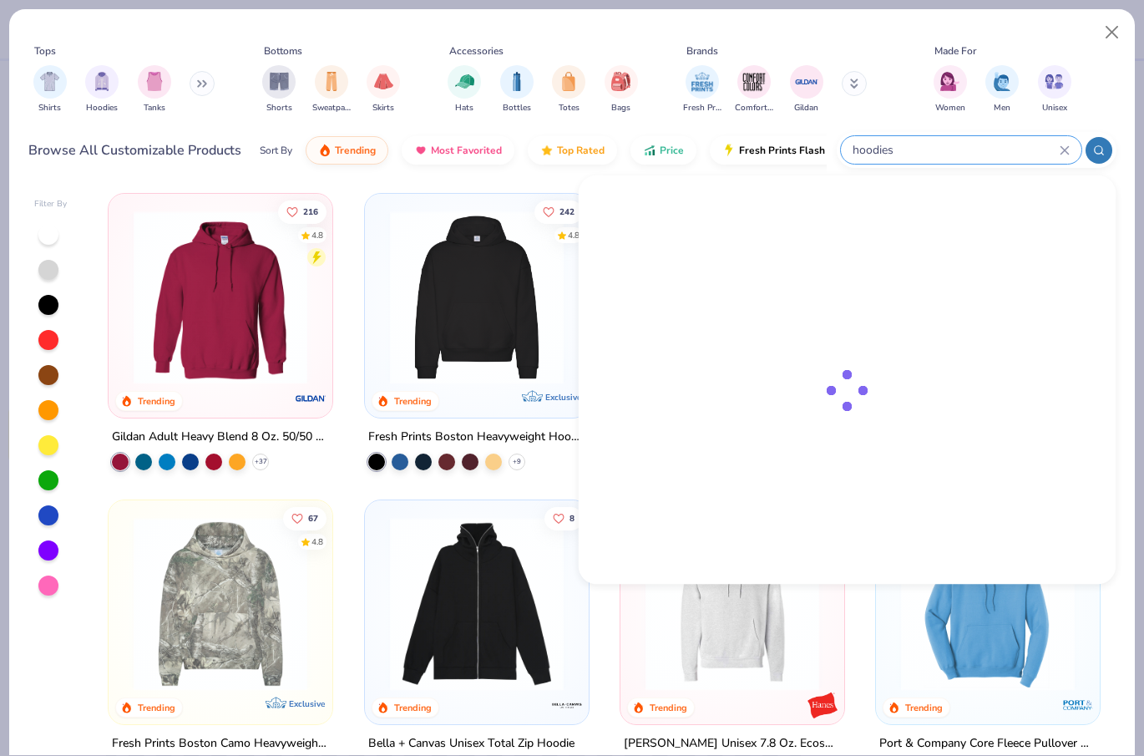
click at [816, 151] on input "hoodies" at bounding box center [955, 149] width 209 height 19
click at [816, 149] on input "hoodies" at bounding box center [955, 149] width 209 height 19
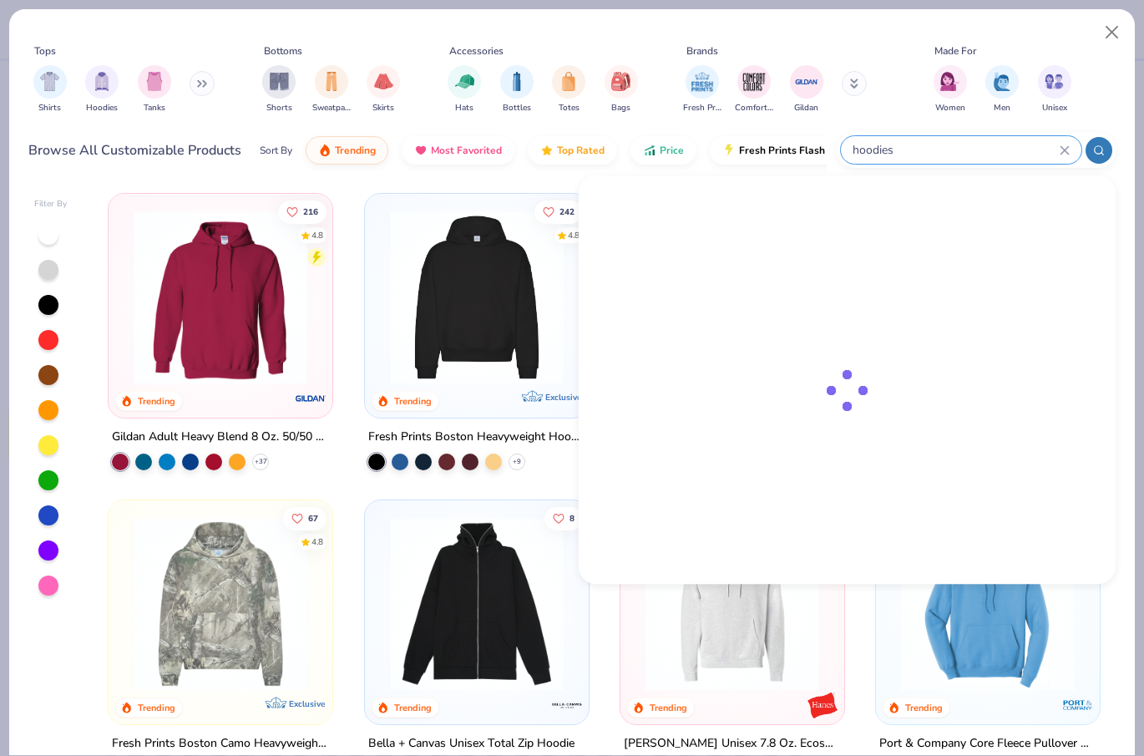
click at [816, 149] on input "hoodies" at bounding box center [955, 149] width 209 height 19
click at [816, 146] on icon at bounding box center [1065, 150] width 10 height 10
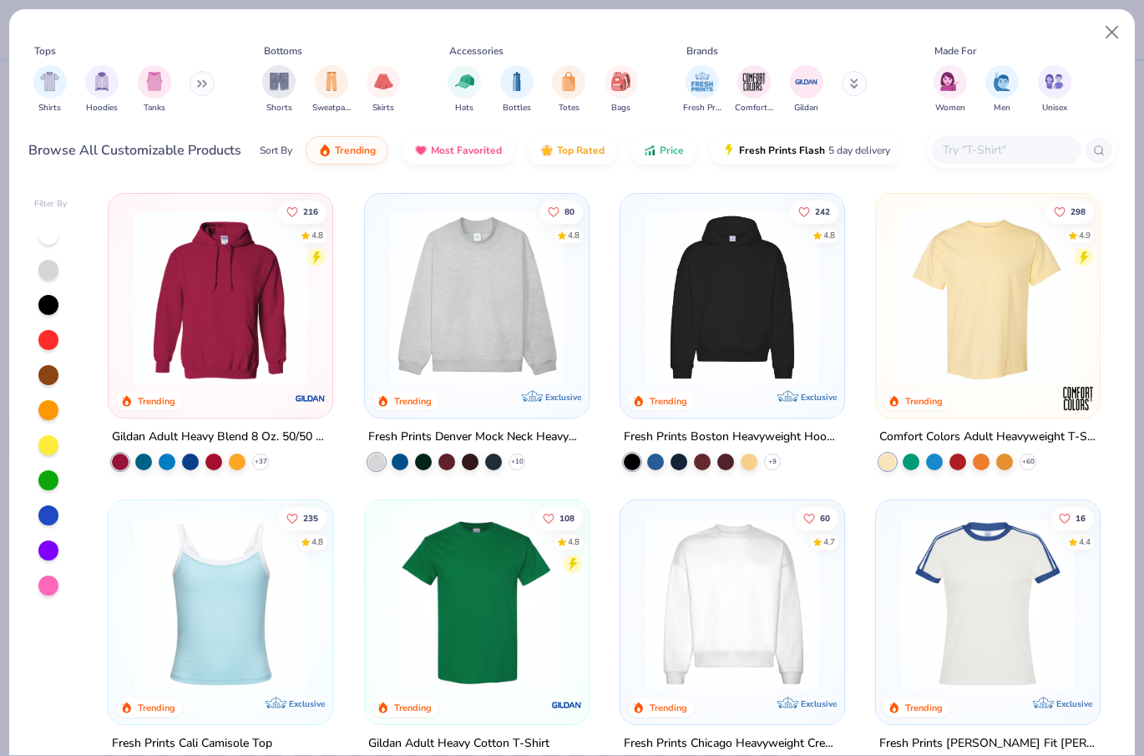
click at [816, 156] on input "text" at bounding box center [1005, 149] width 129 height 19
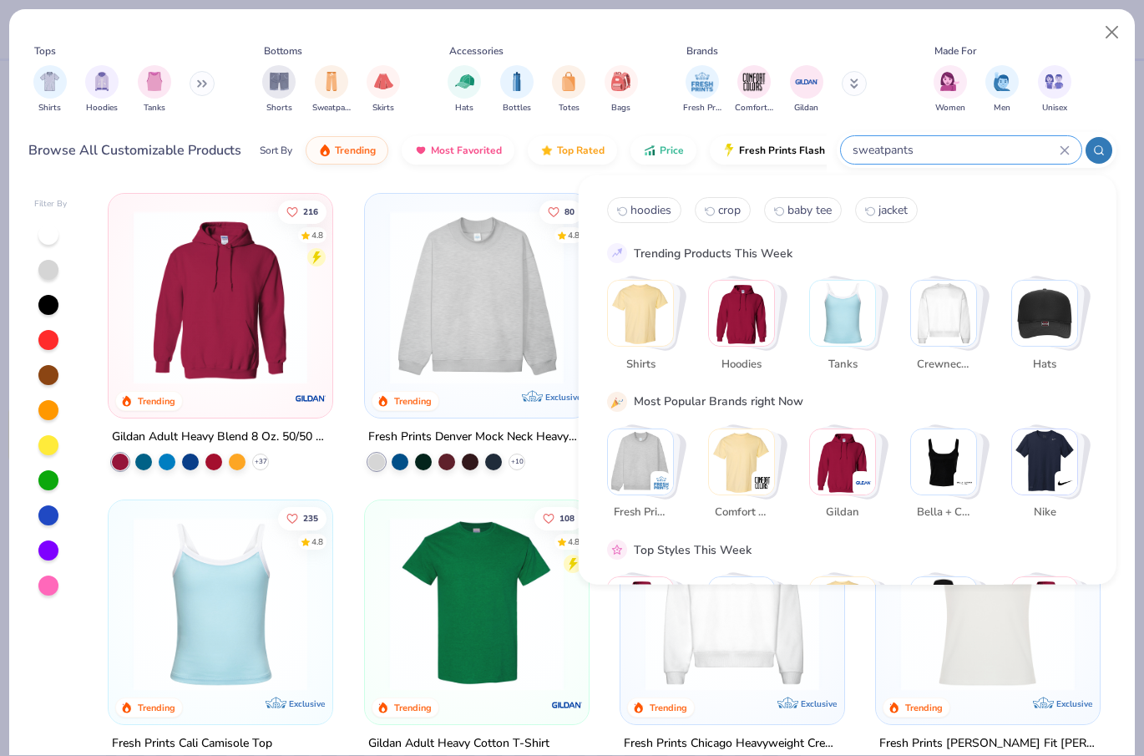
type input "sweatpants"
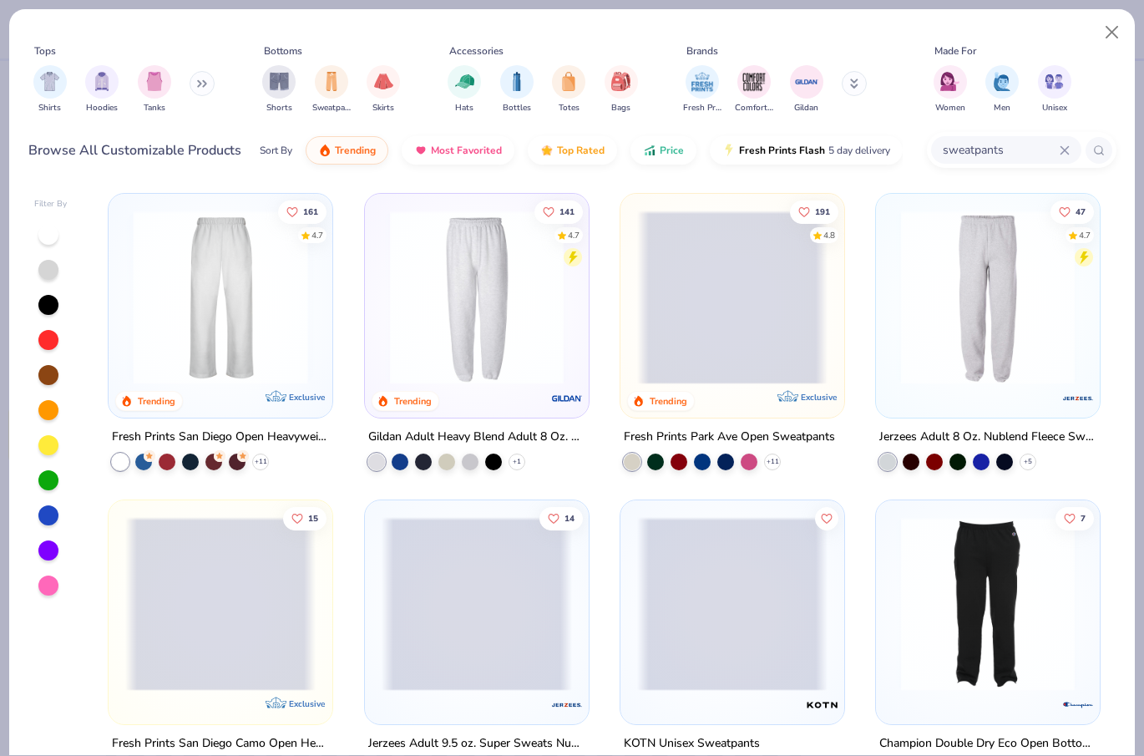
click at [125, 324] on span at bounding box center [30, 297] width 190 height 174
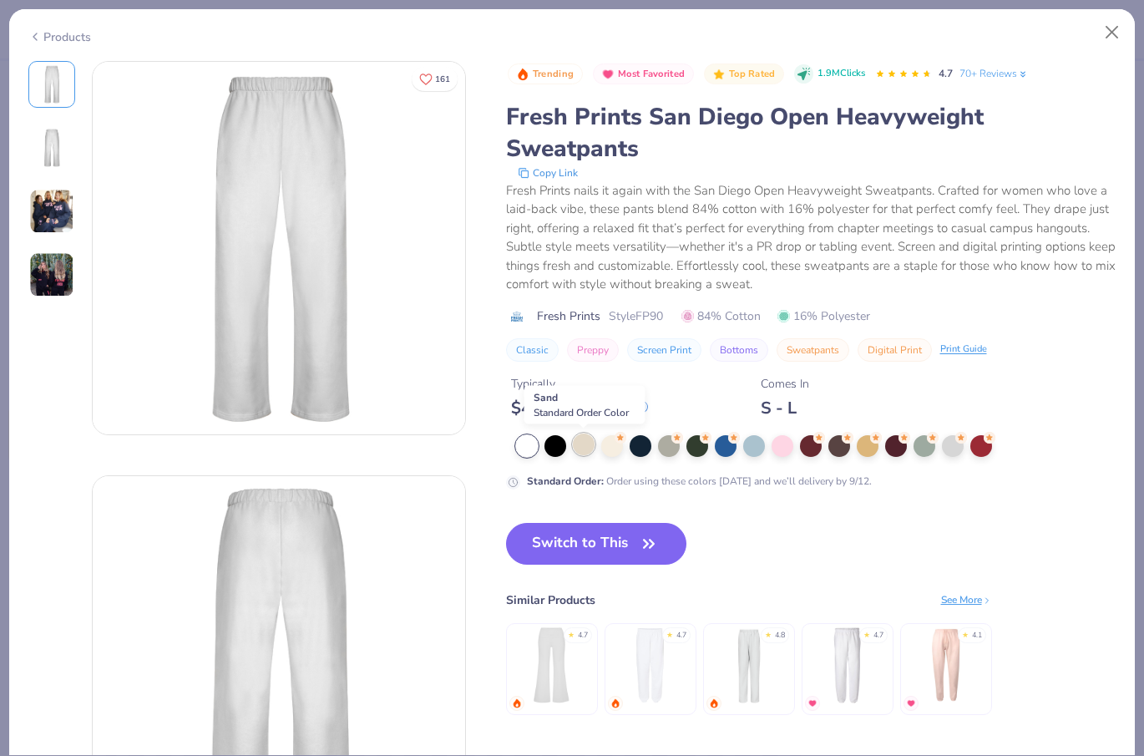
click at [580, 443] on div at bounding box center [584, 444] width 22 height 22
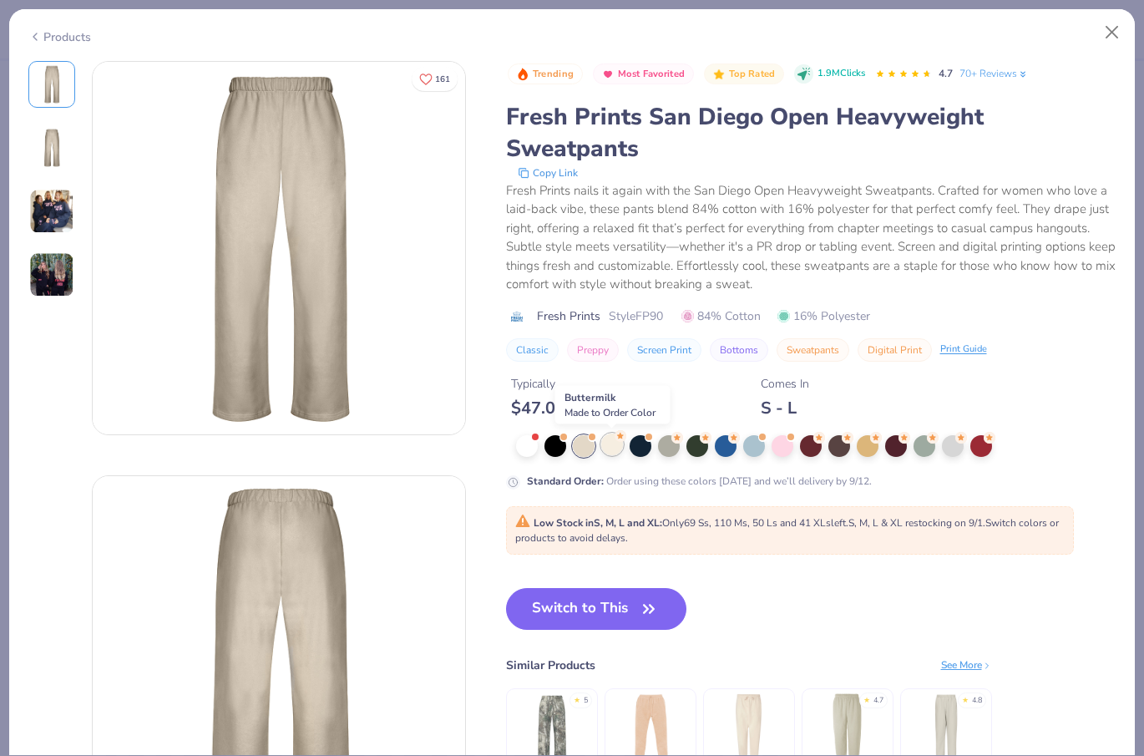
click at [612, 449] on div at bounding box center [612, 444] width 22 height 22
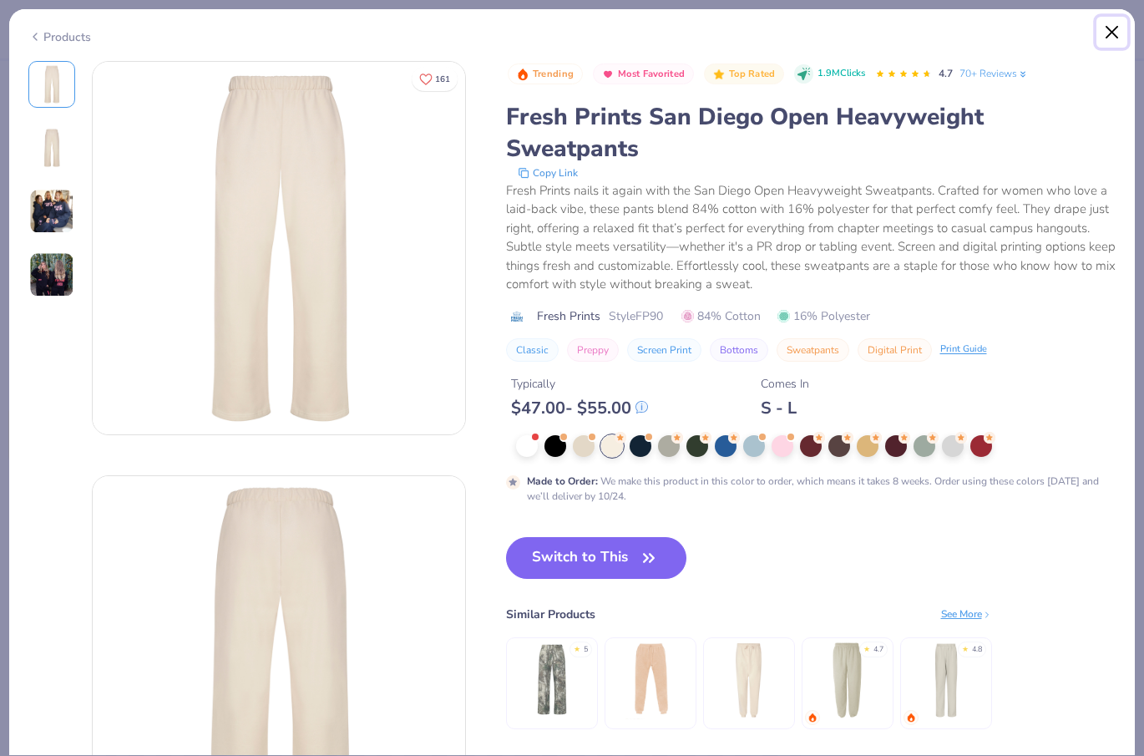
click at [816, 36] on button "Close" at bounding box center [1113, 33] width 32 height 32
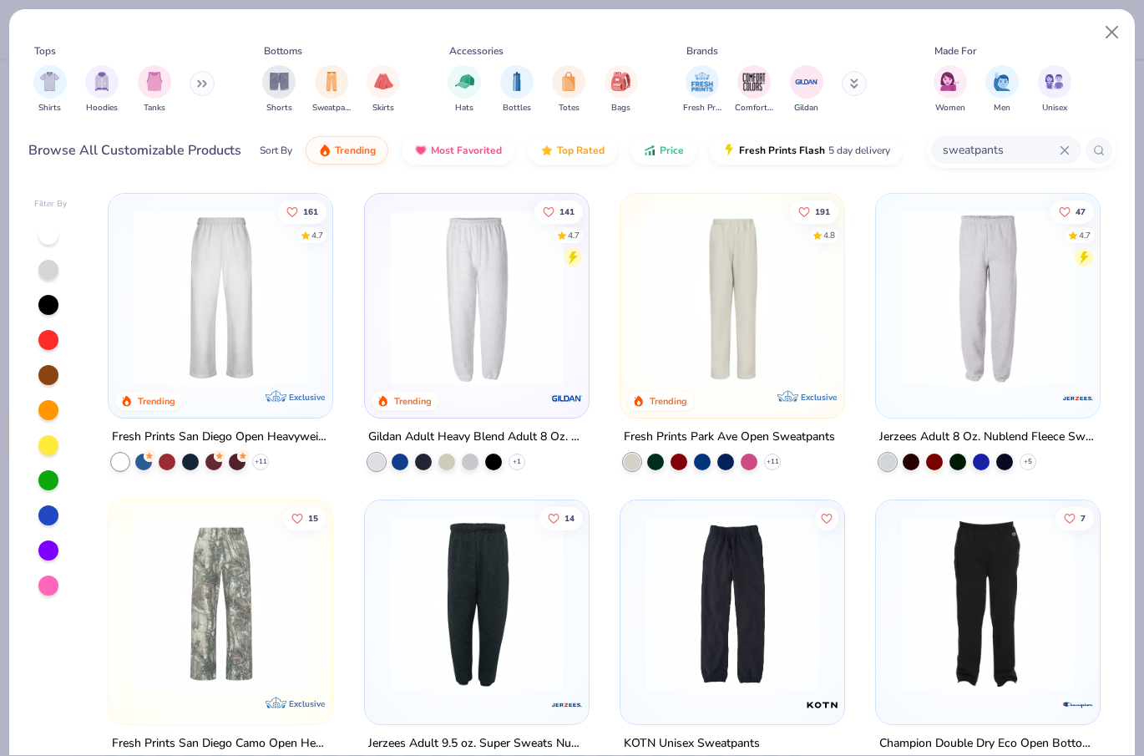
click at [724, 274] on img at bounding box center [732, 297] width 190 height 174
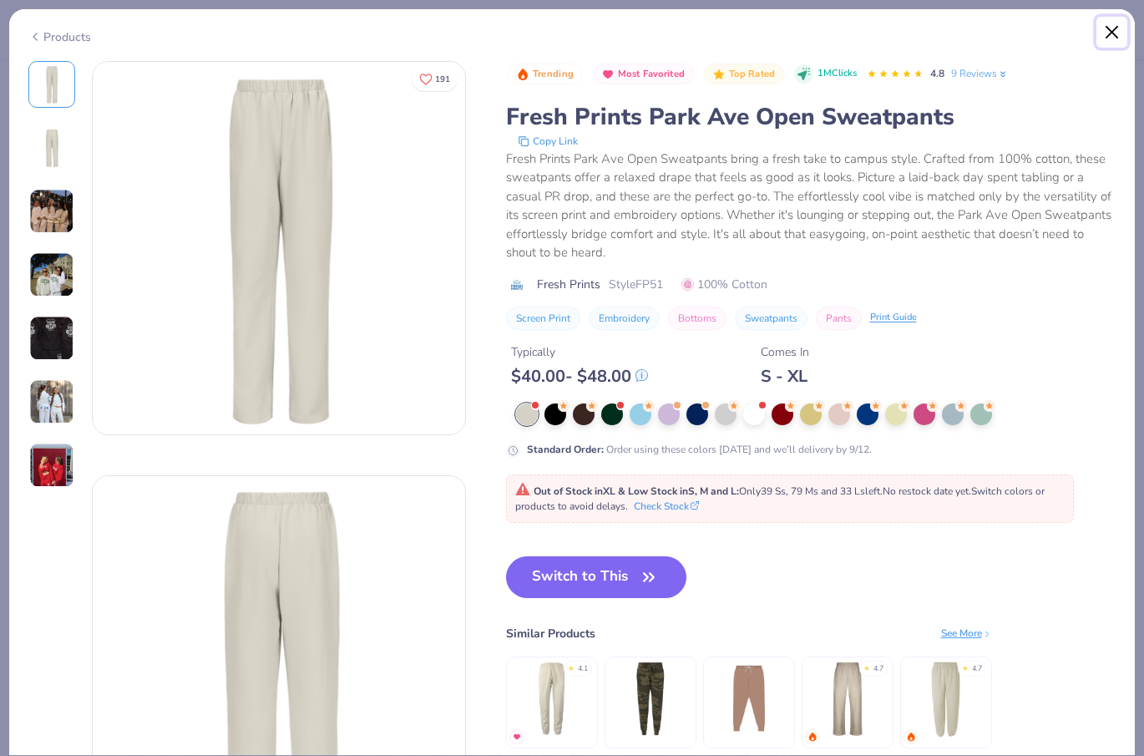
click at [816, 34] on button "Close" at bounding box center [1113, 33] width 32 height 32
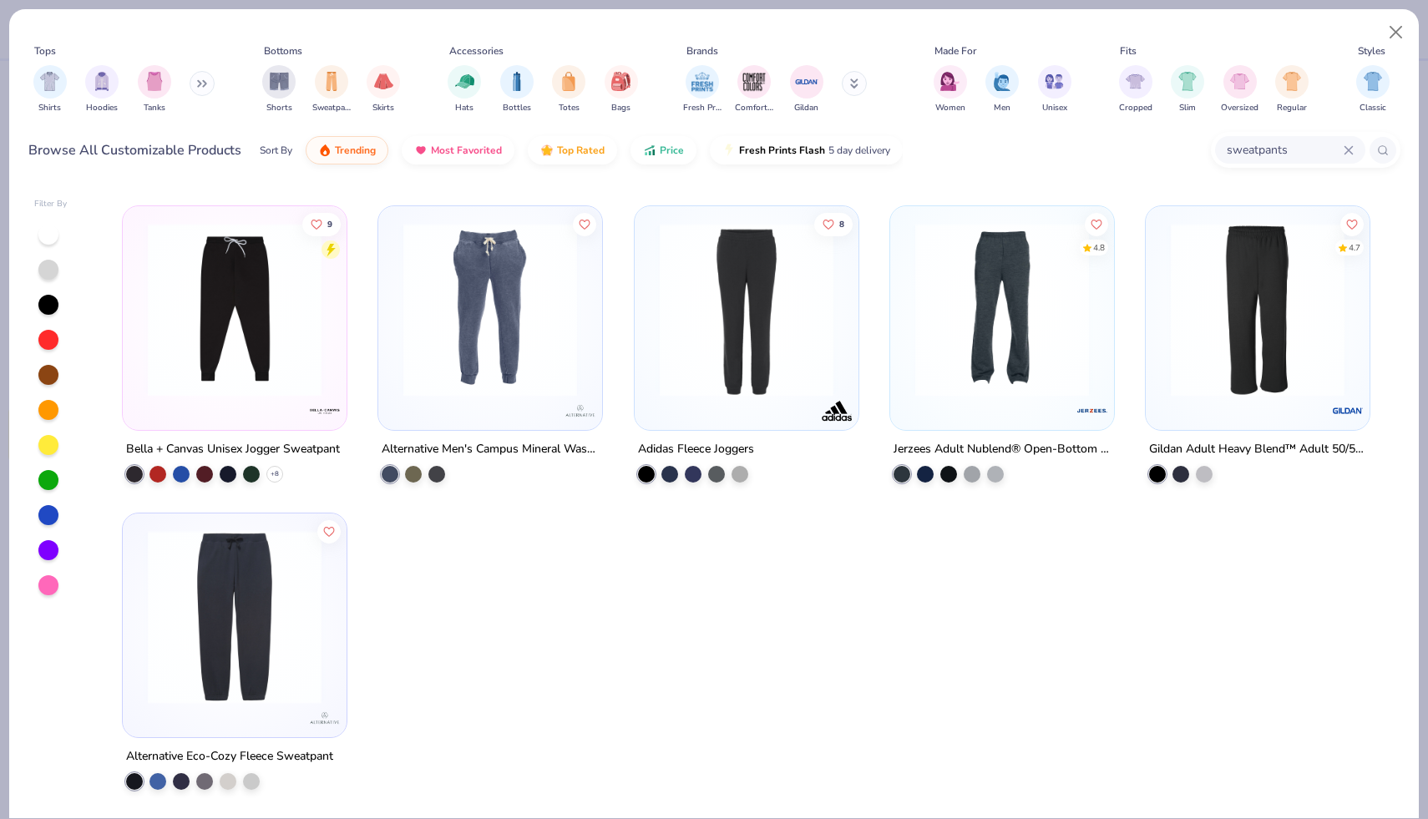
scroll to position [1520, 0]
click at [816, 35] on button "Close" at bounding box center [1396, 33] width 32 height 32
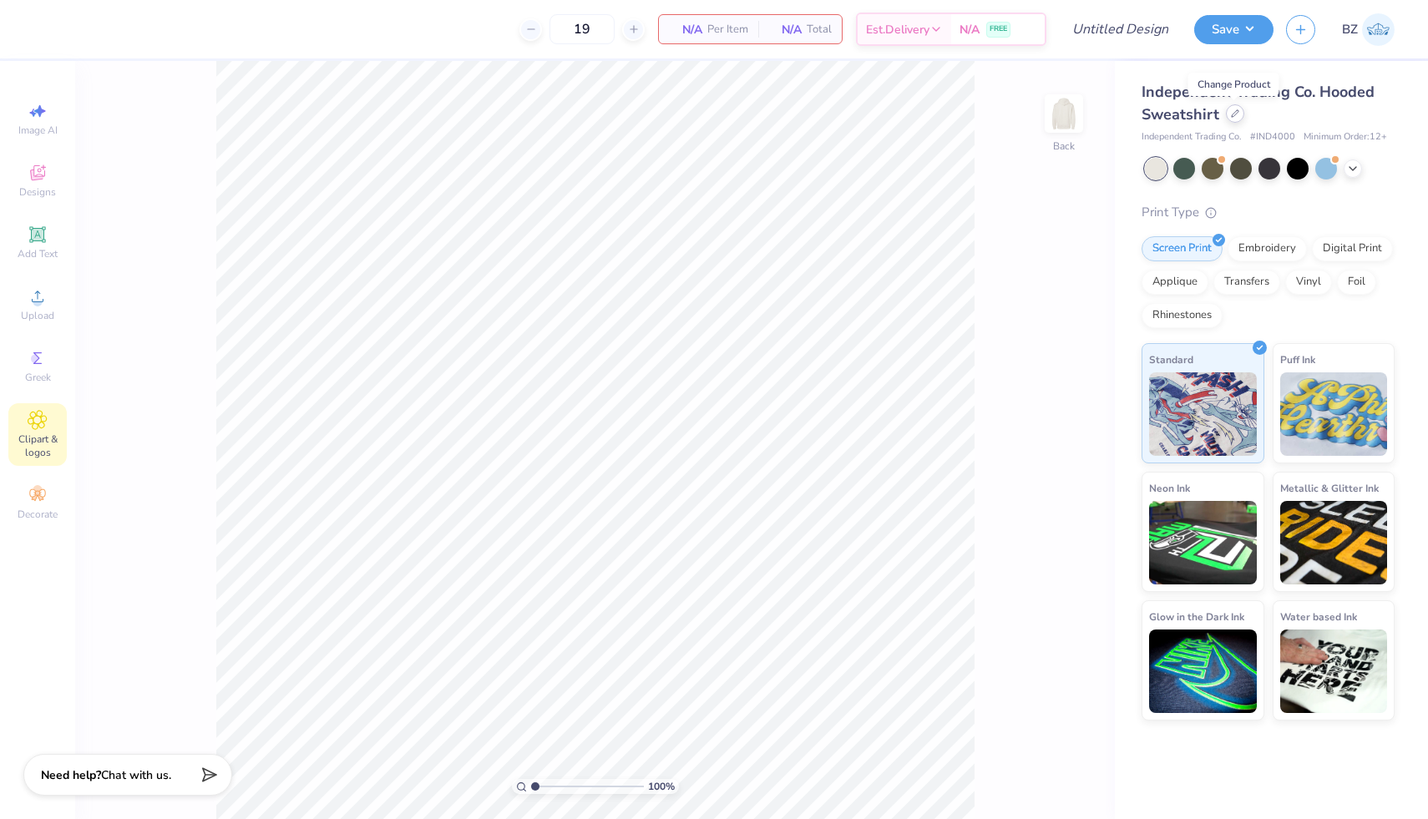
click at [816, 115] on icon at bounding box center [1235, 113] width 8 height 8
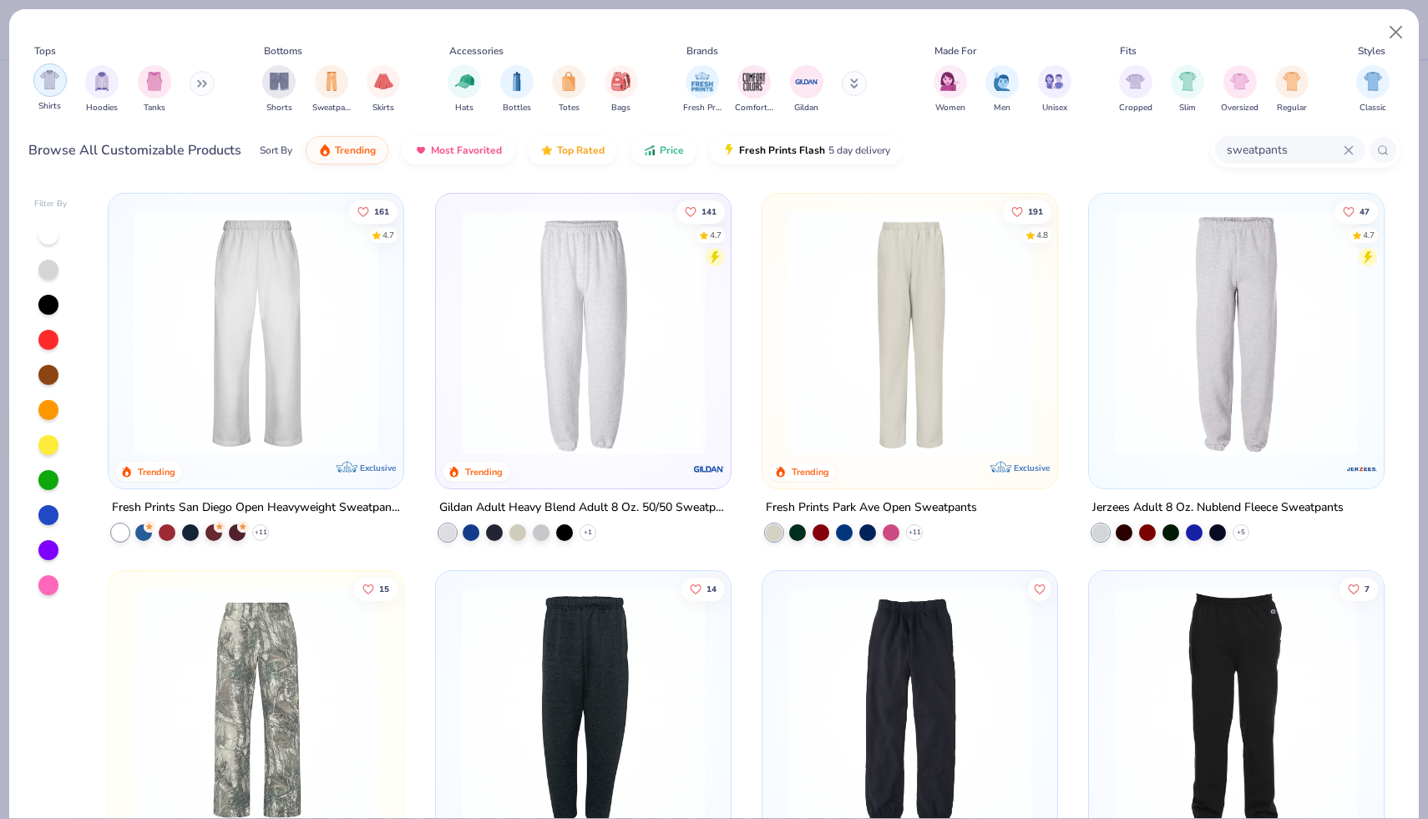
click at [100, 97] on div "Hoodies" at bounding box center [101, 89] width 33 height 49
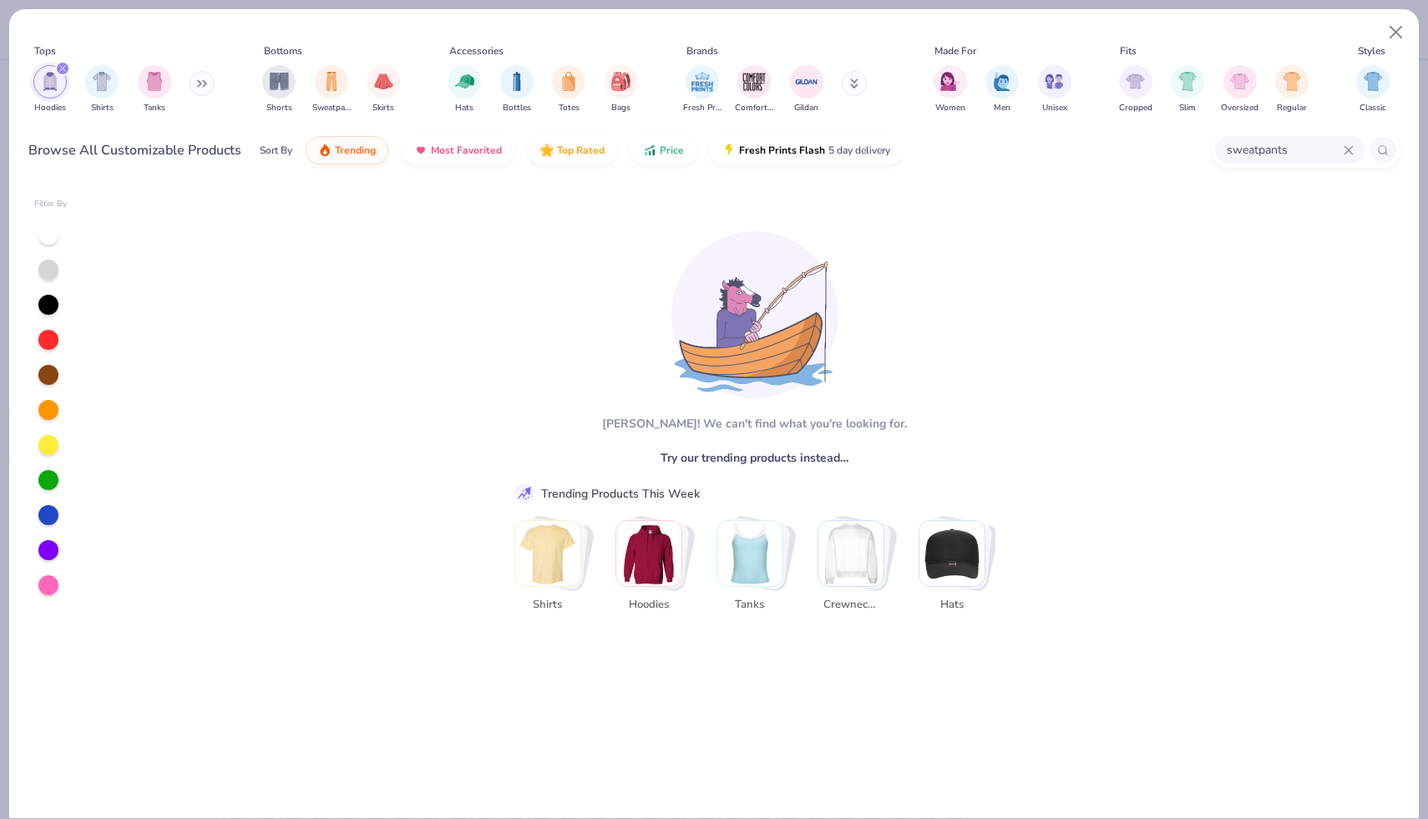
click at [816, 154] on icon at bounding box center [1349, 150] width 10 height 10
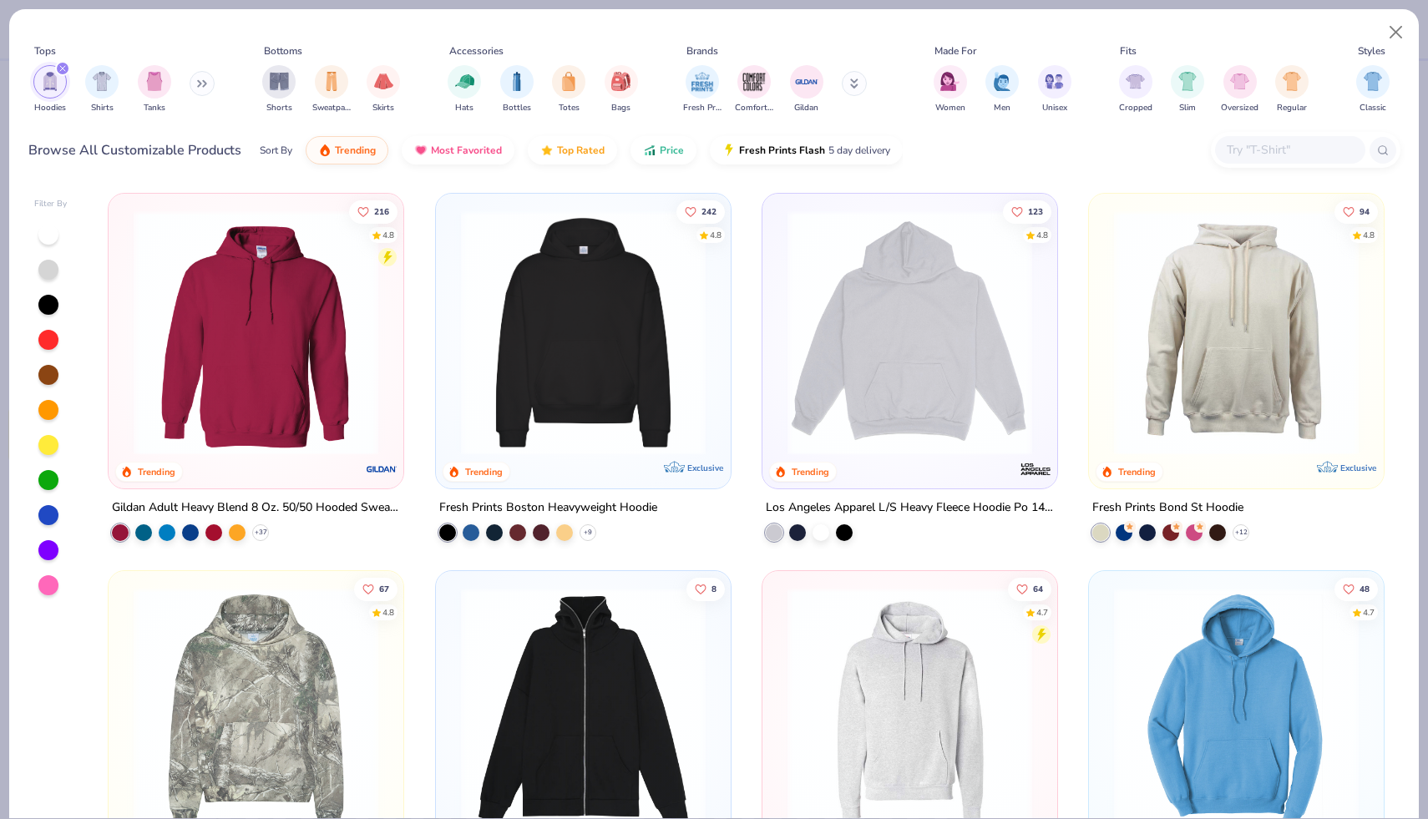
click at [262, 183] on div "Filter By 216 4.8 Trending Gildan Adult Heavy Blend 8 Oz. 50/50 Hooded Sweatshi…" at bounding box center [714, 499] width 1410 height 638
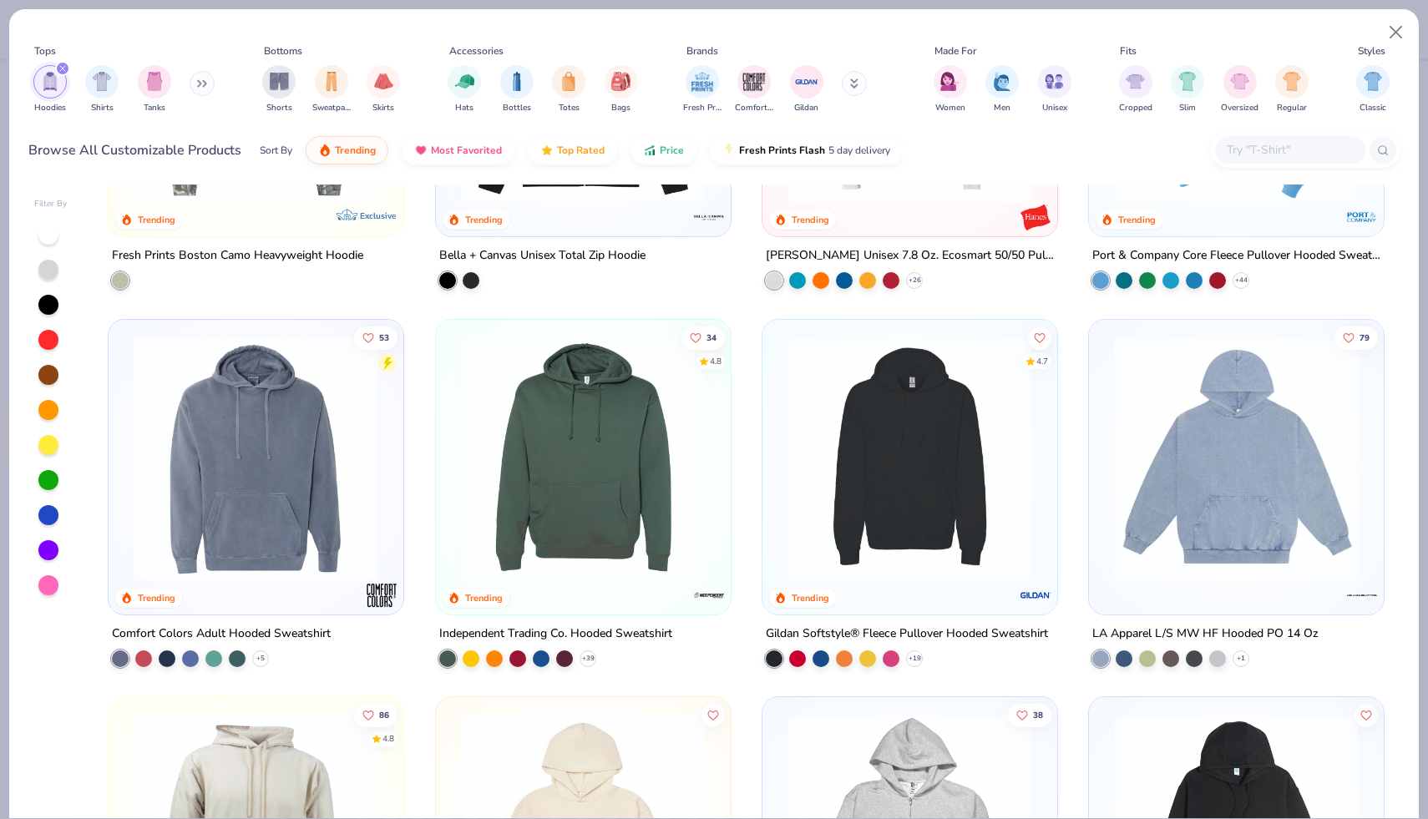
scroll to position [631, 0]
click at [816, 488] on img at bounding box center [1236, 457] width 261 height 245
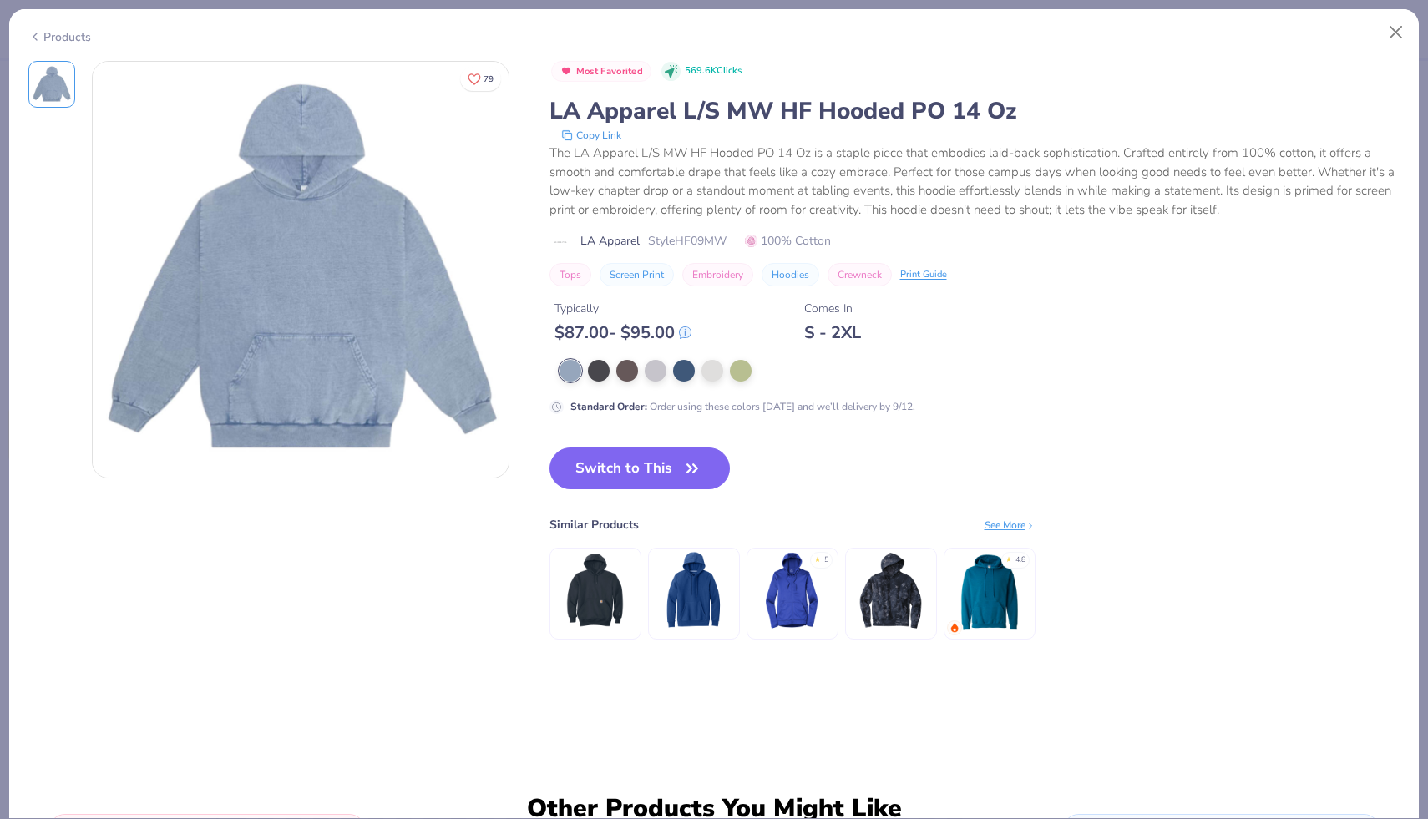
click at [71, 33] on div "Products" at bounding box center [59, 37] width 63 height 18
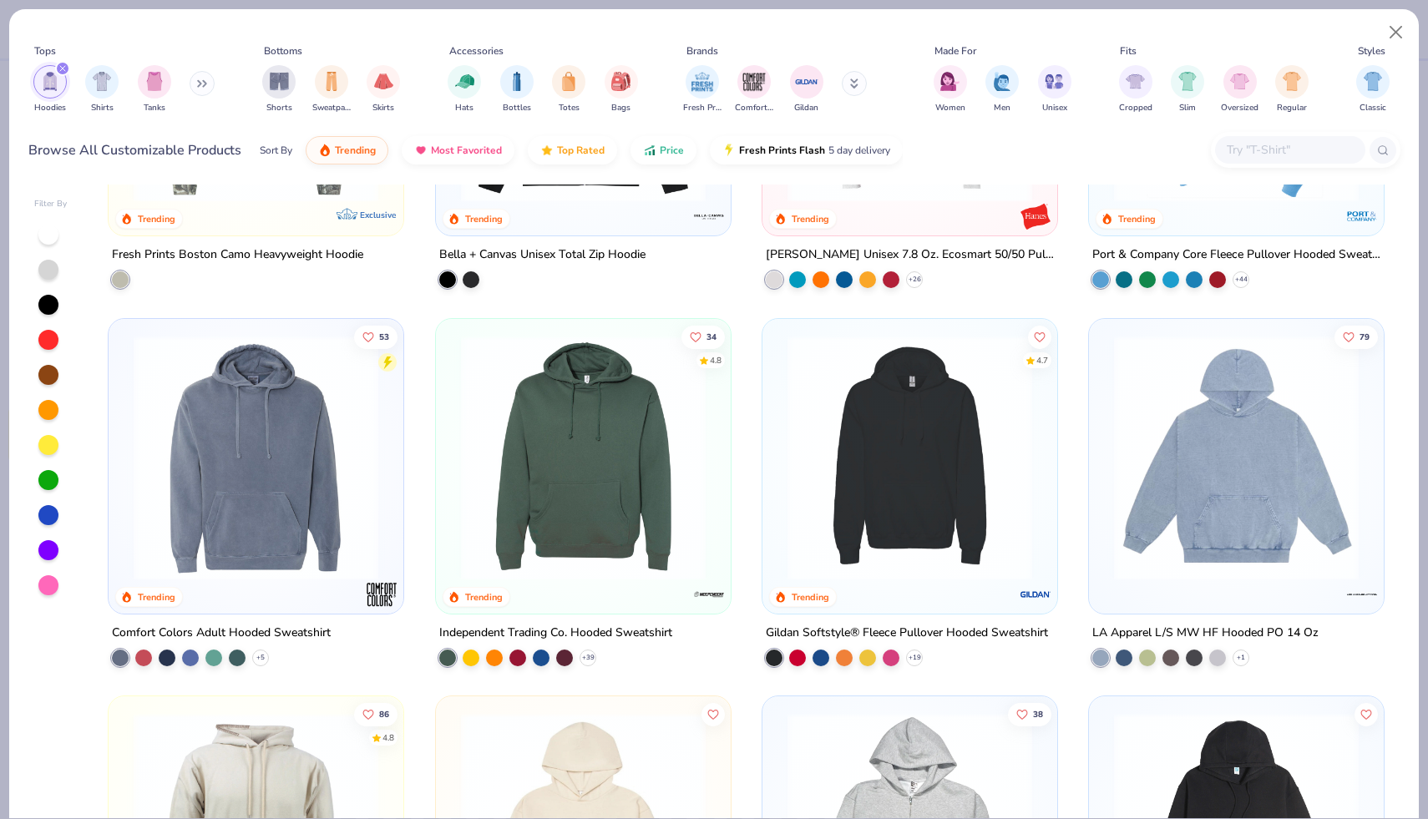
scroll to position [1047, 0]
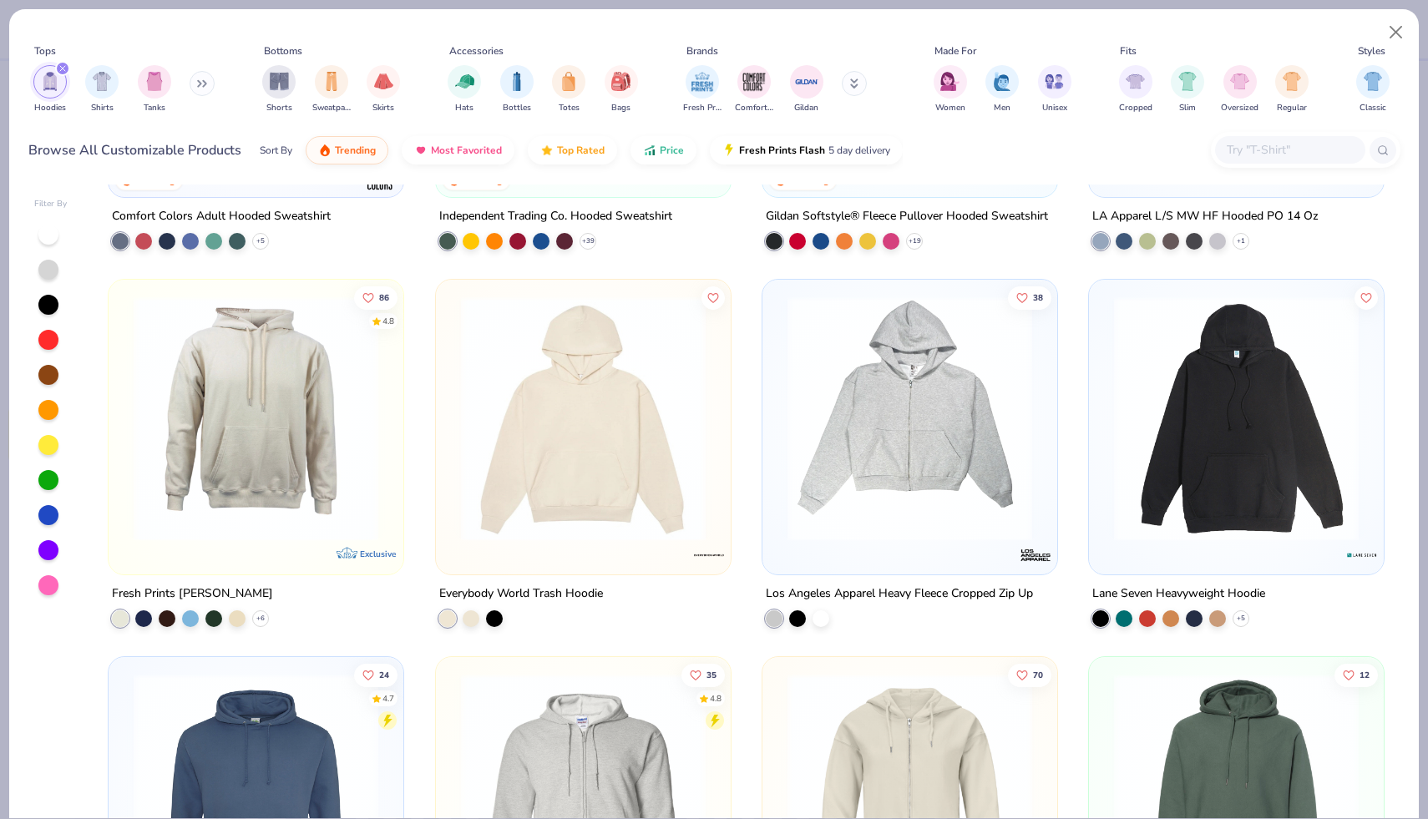
click at [520, 420] on img at bounding box center [583, 418] width 261 height 245
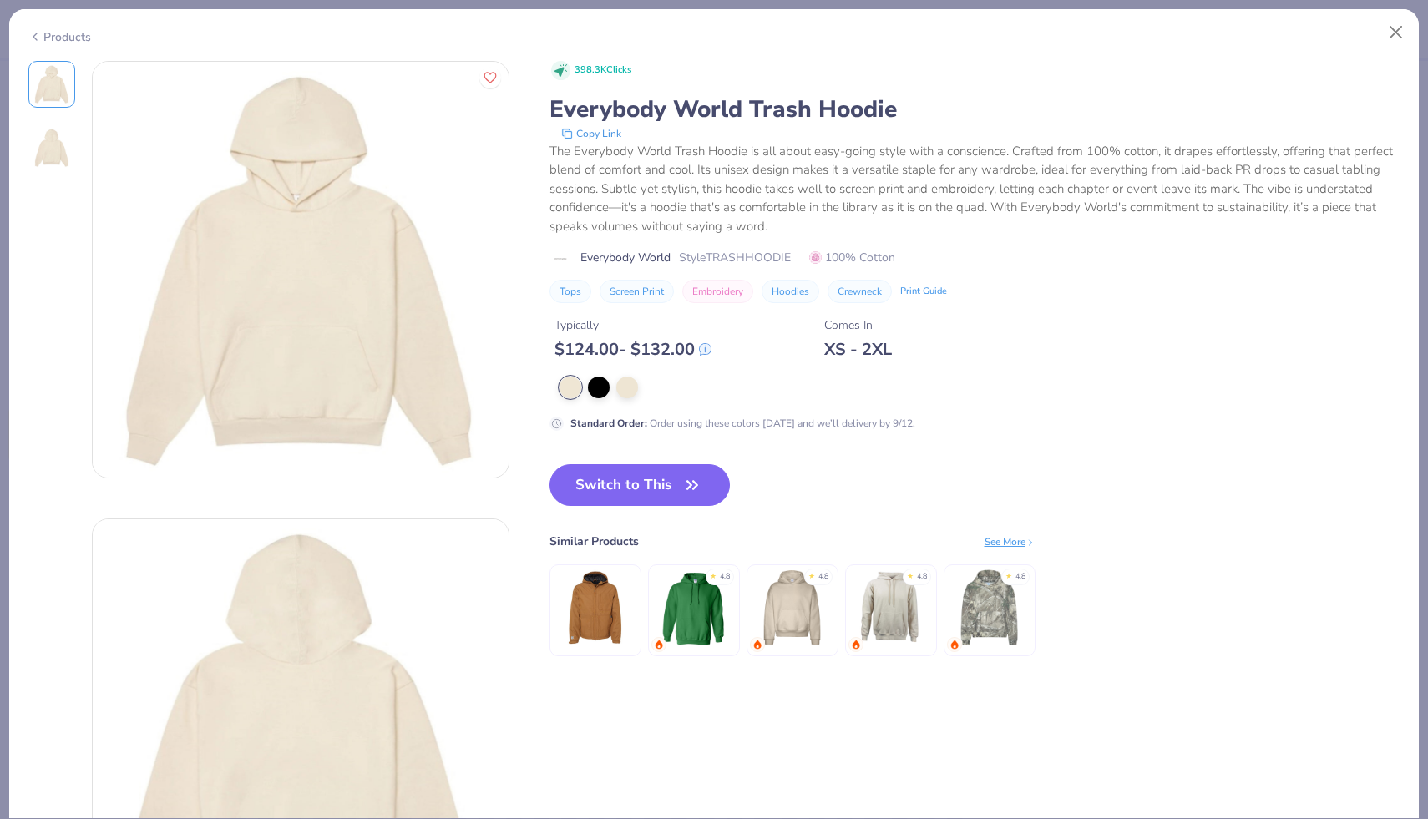
click at [43, 38] on div "Products" at bounding box center [59, 37] width 63 height 18
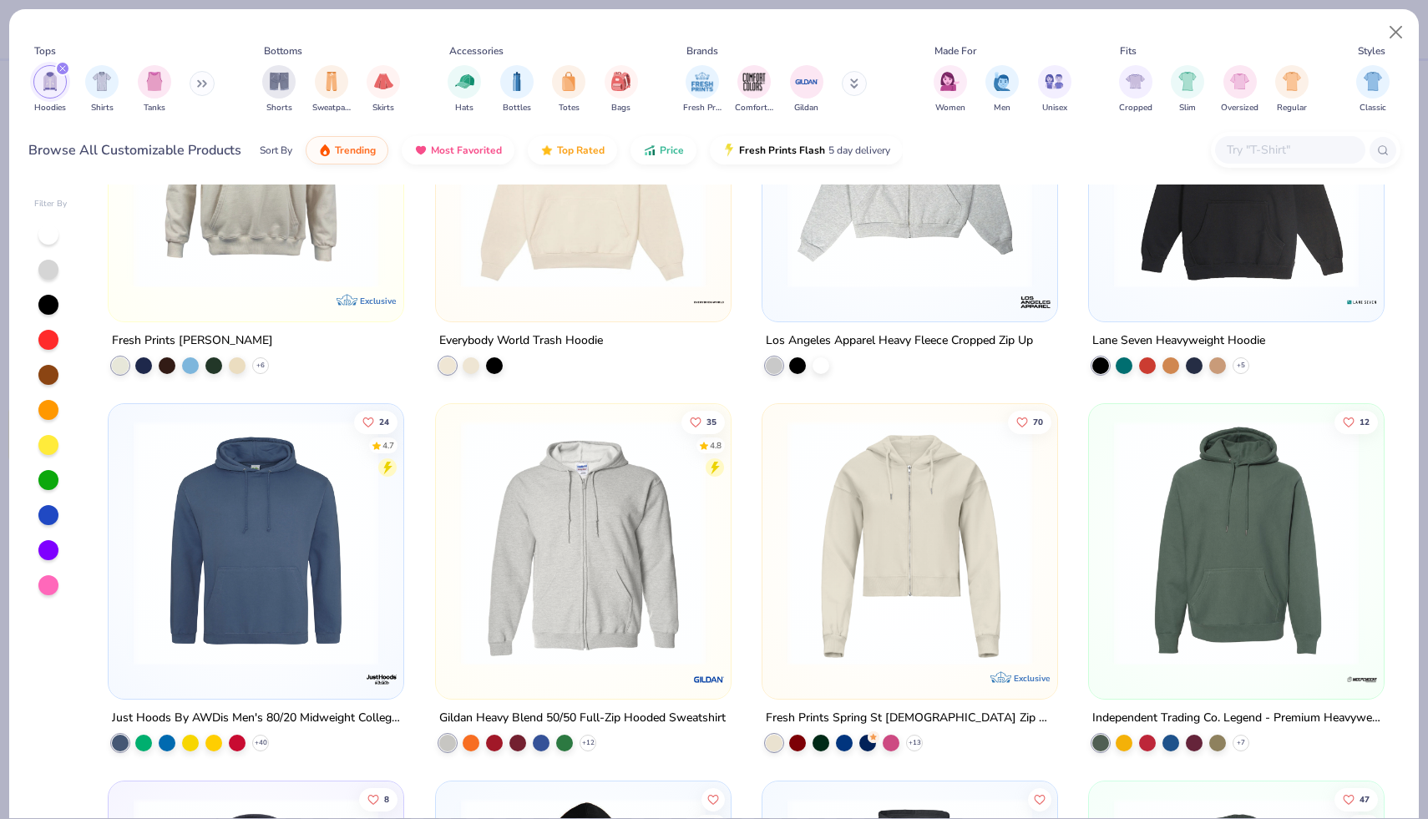
scroll to position [1208, 0]
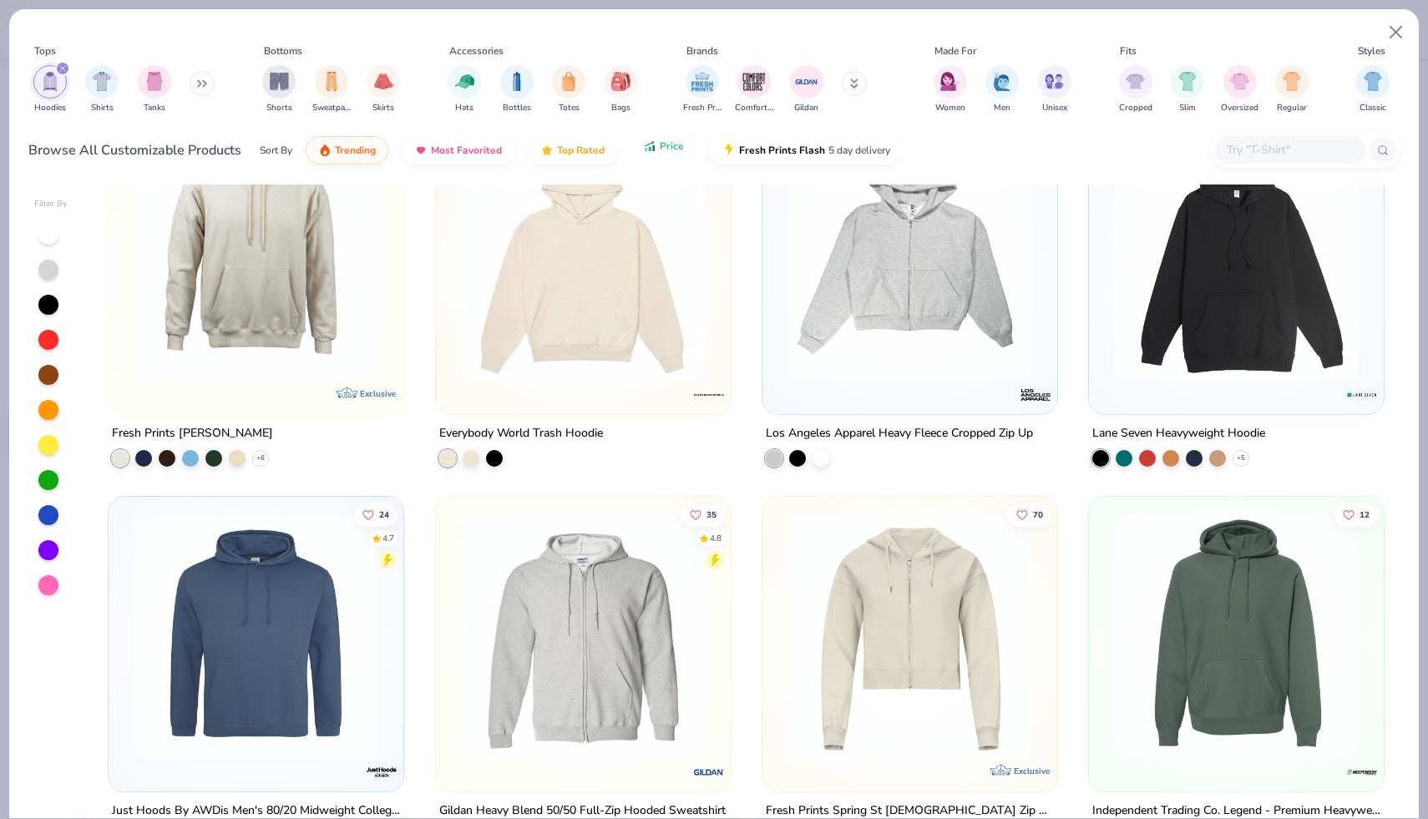
click at [670, 160] on button "Price" at bounding box center [664, 146] width 66 height 28
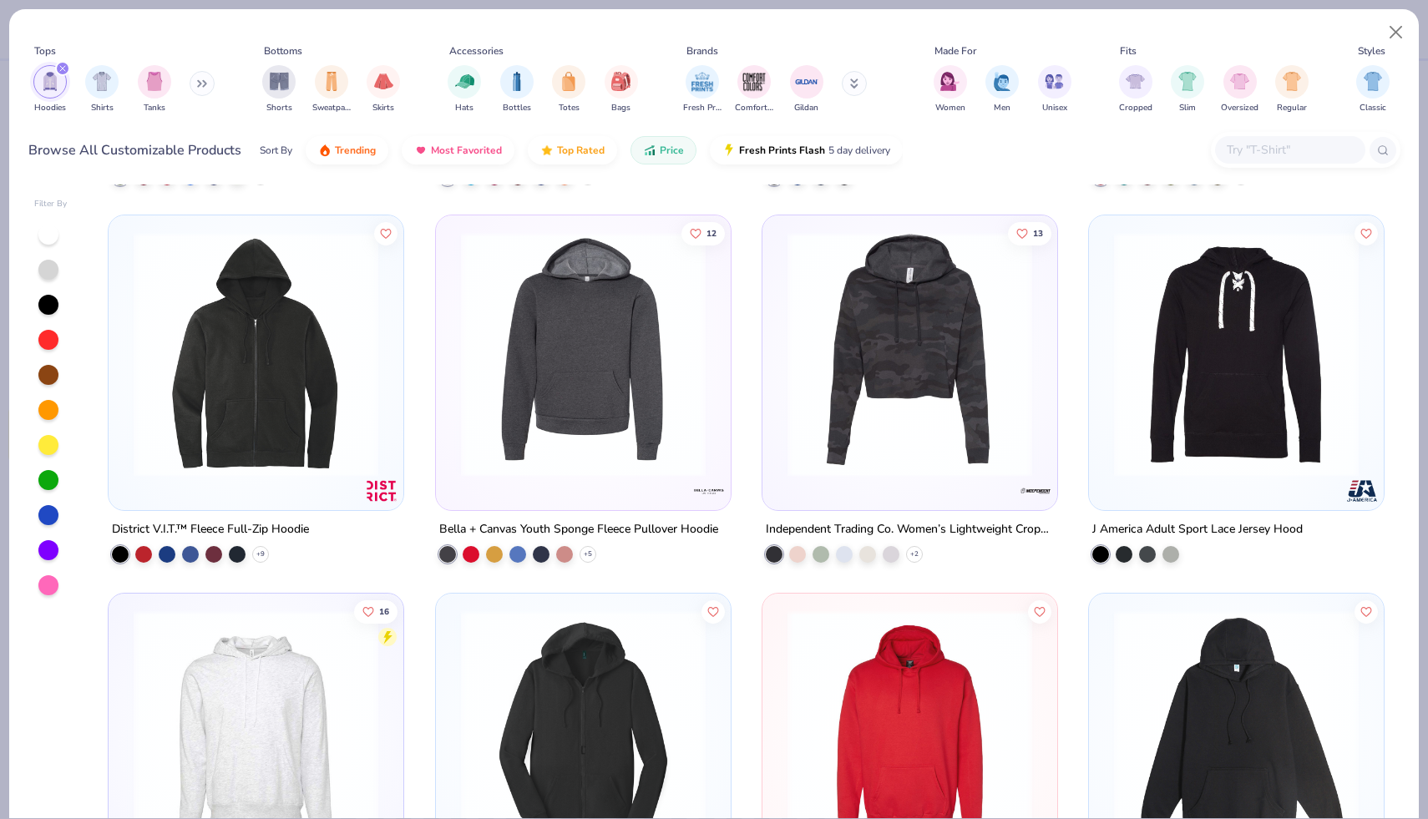
scroll to position [2085, 0]
